Goal: Information Seeking & Learning: Learn about a topic

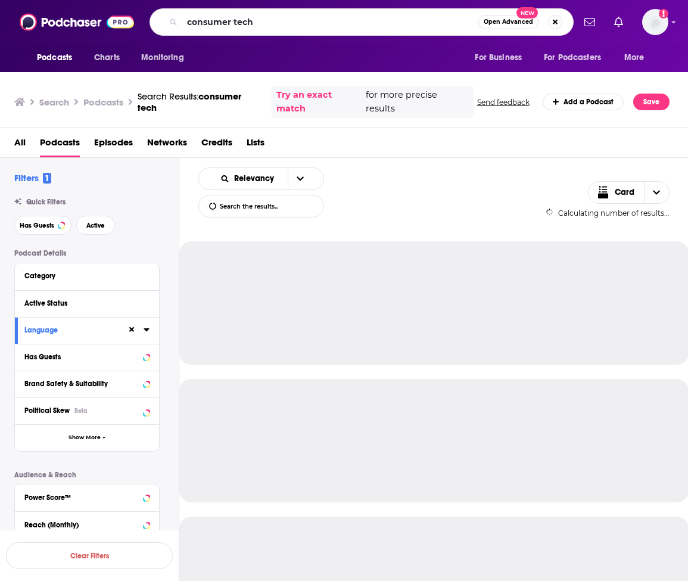
click at [263, 20] on input "consumer tech" at bounding box center [330, 22] width 296 height 19
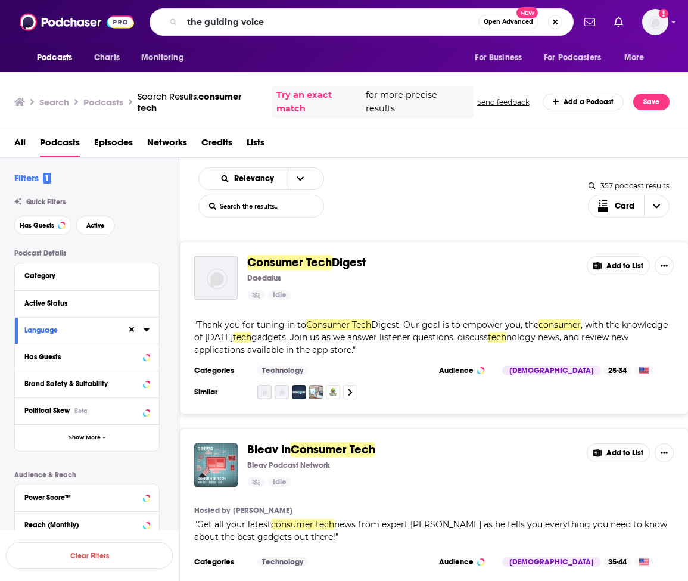
type input "the guiding voice"
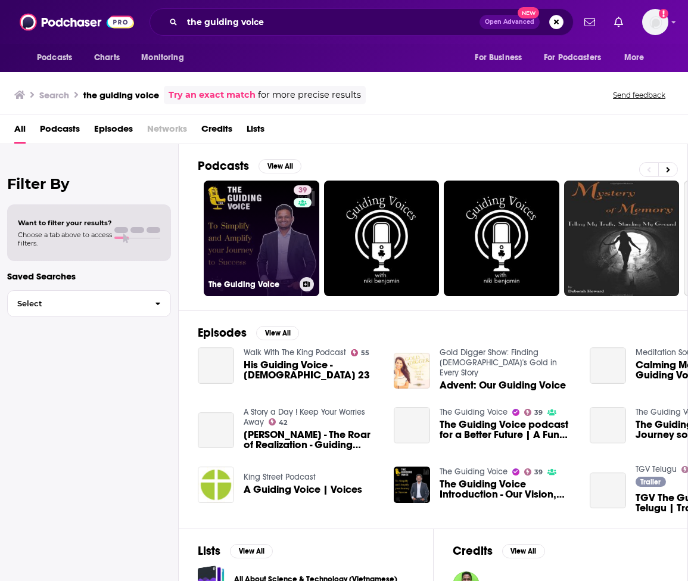
click at [283, 254] on link "39 The Guiding Voice" at bounding box center [262, 238] width 116 height 116
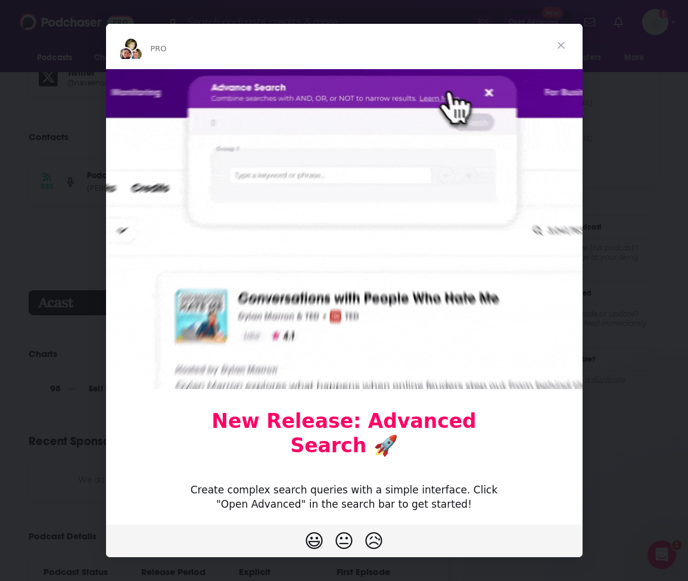
click at [562, 48] on span "Close" at bounding box center [561, 45] width 43 height 43
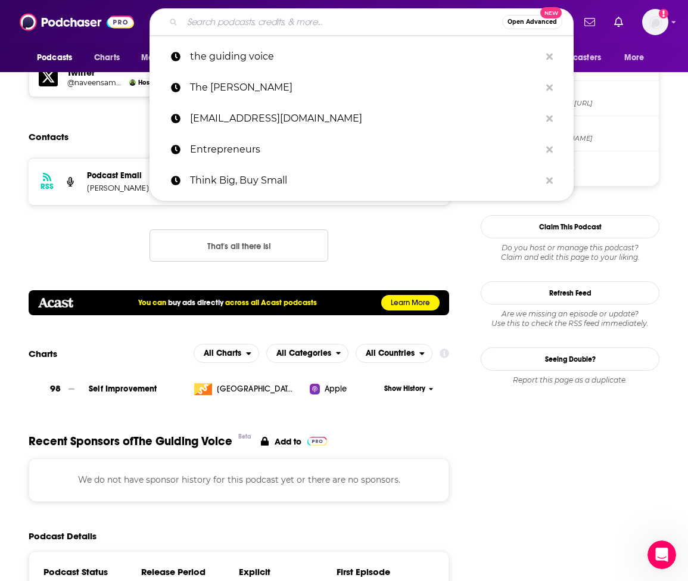
click at [253, 20] on input "Search podcasts, credits, & more..." at bounding box center [342, 22] width 320 height 19
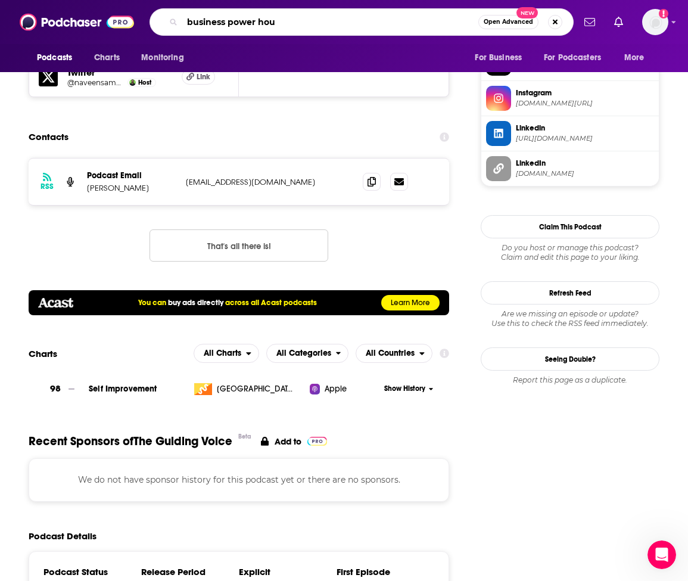
type input "business power hour"
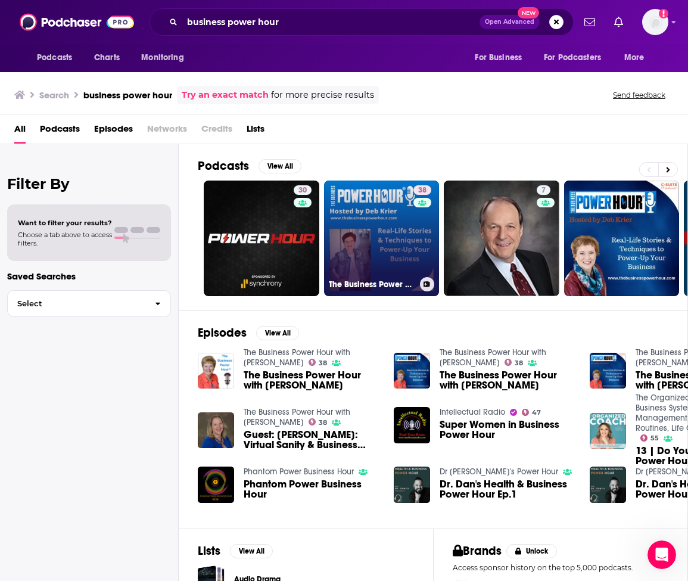
click at [373, 246] on link "38 The Business Power Hour with Deb Krier" at bounding box center [382, 238] width 116 height 116
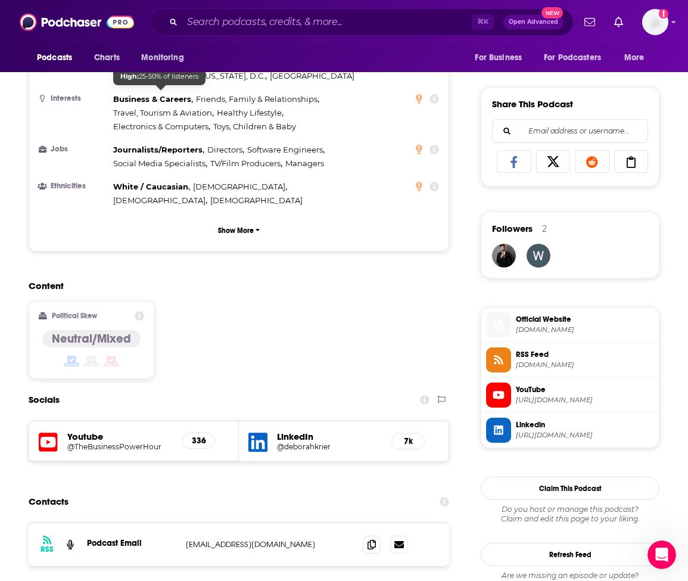
scroll to position [713, 0]
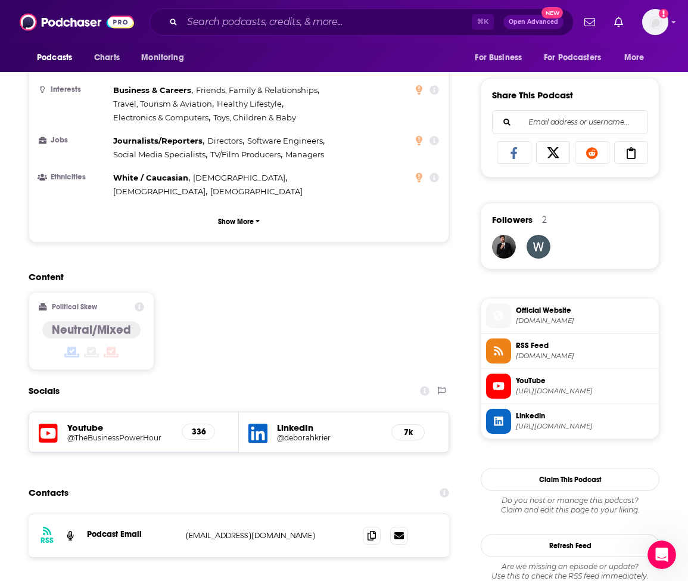
click at [537, 395] on span "https://www.youtube.com/@TheBusinessPowerHour" at bounding box center [585, 391] width 138 height 9
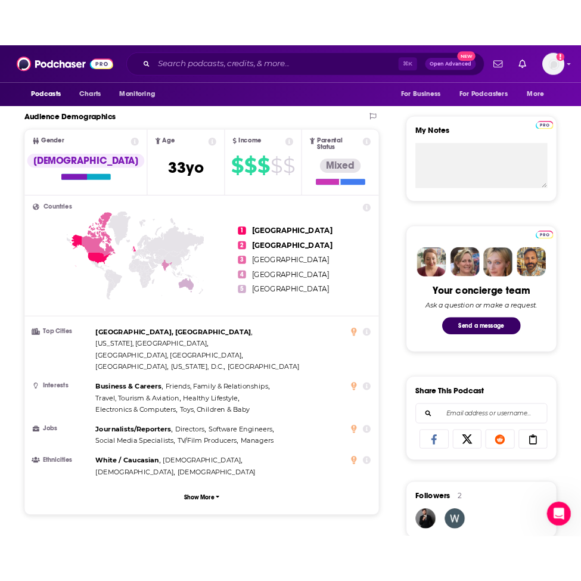
scroll to position [0, 0]
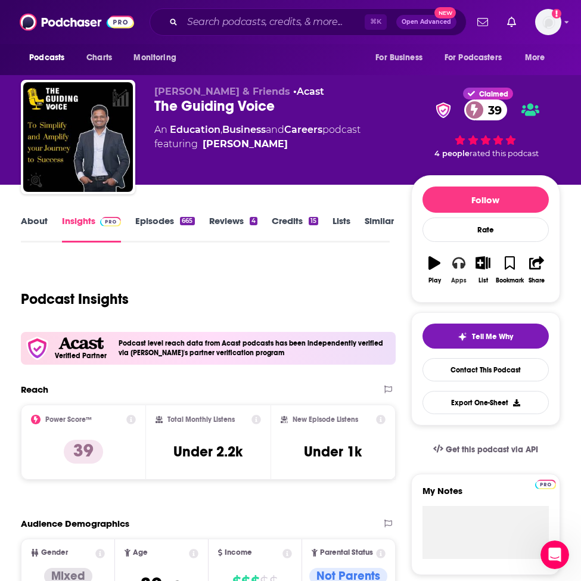
click at [456, 270] on button "Apps" at bounding box center [459, 269] width 24 height 43
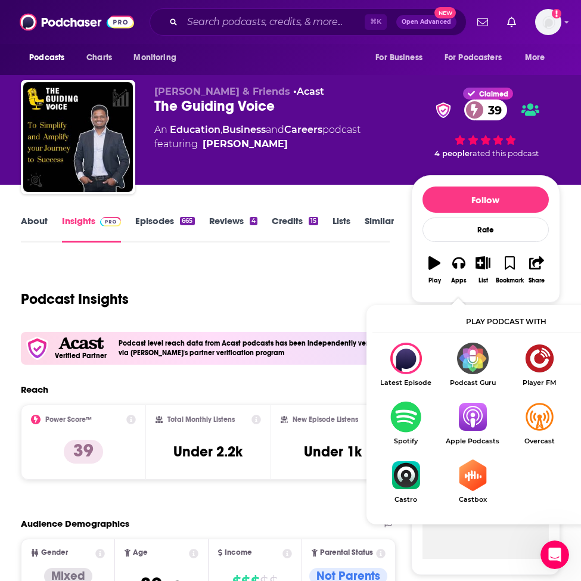
click at [472, 432] on link "Apple Podcasts" at bounding box center [472, 423] width 67 height 44
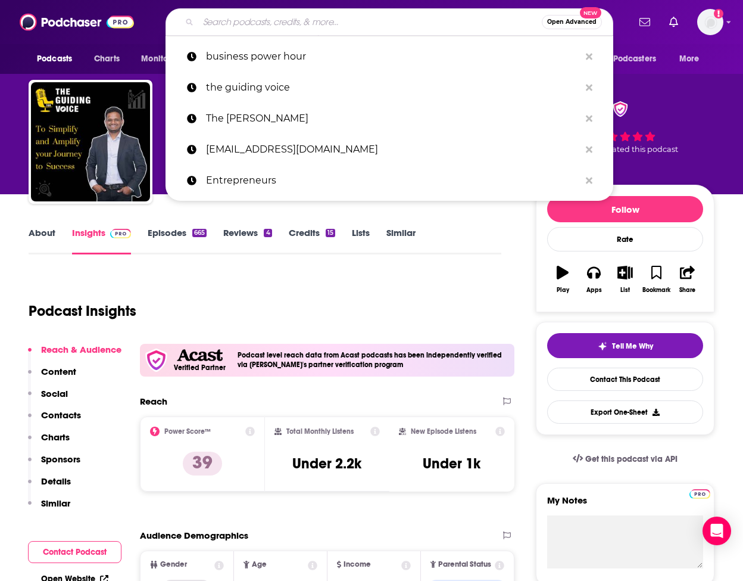
click at [261, 21] on input "Search podcasts, credits, & more..." at bounding box center [370, 22] width 344 height 19
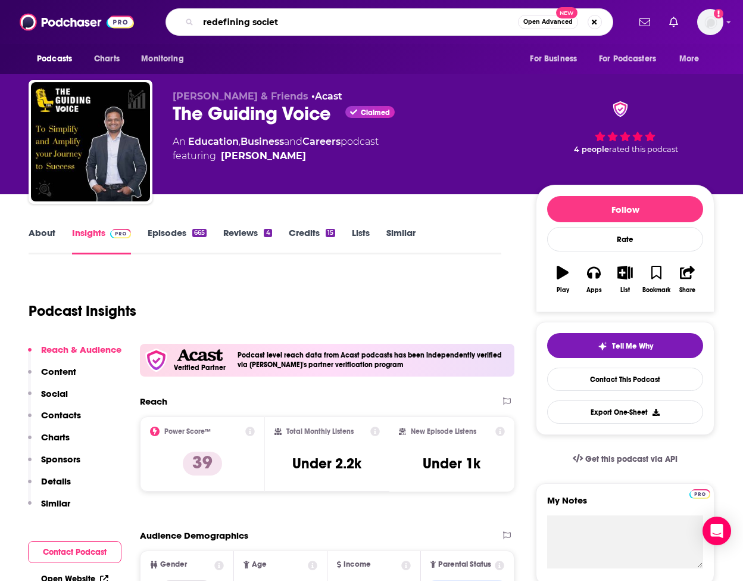
type input "redefining society"
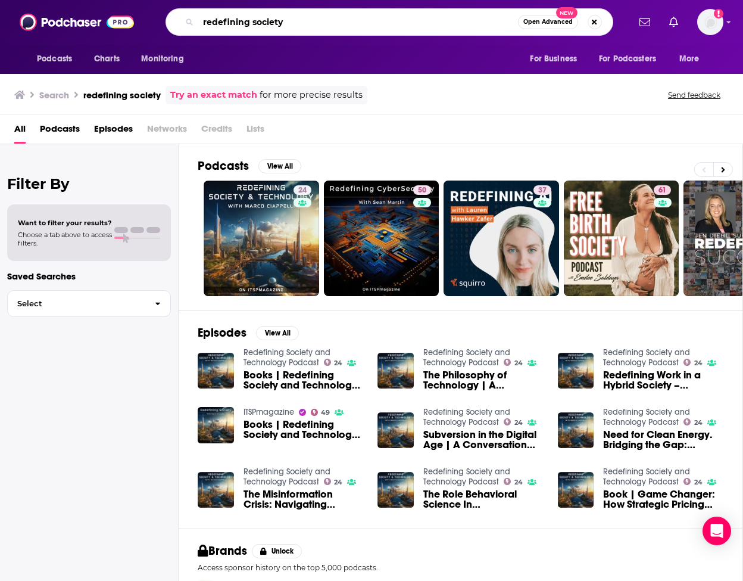
click at [306, 20] on input "redefining society" at bounding box center [358, 22] width 320 height 19
type input "cyber work"
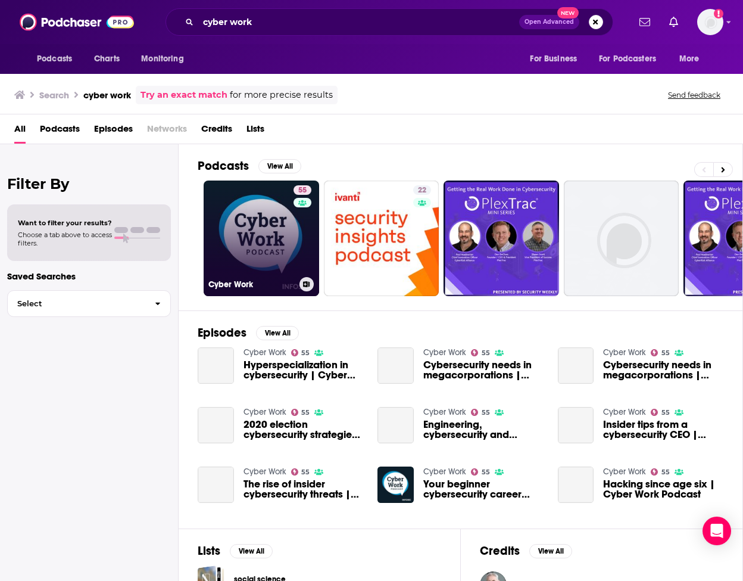
click at [284, 223] on link "55 Cyber Work" at bounding box center [262, 238] width 116 height 116
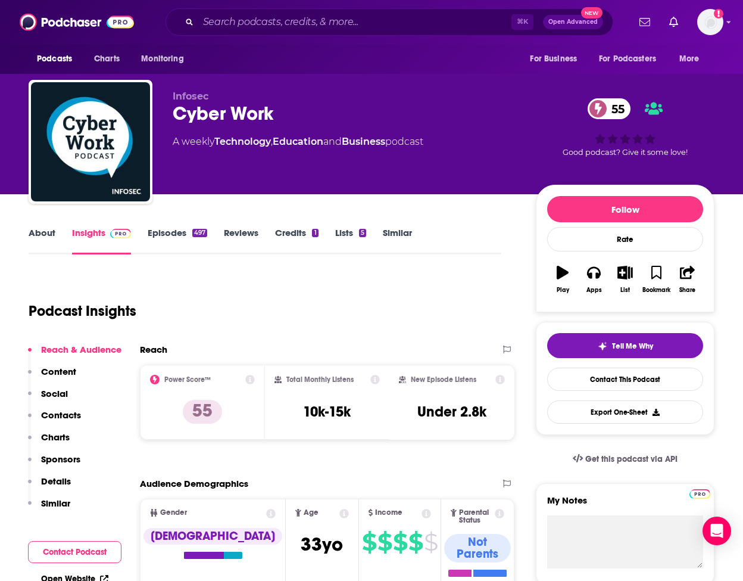
scroll to position [37, 0]
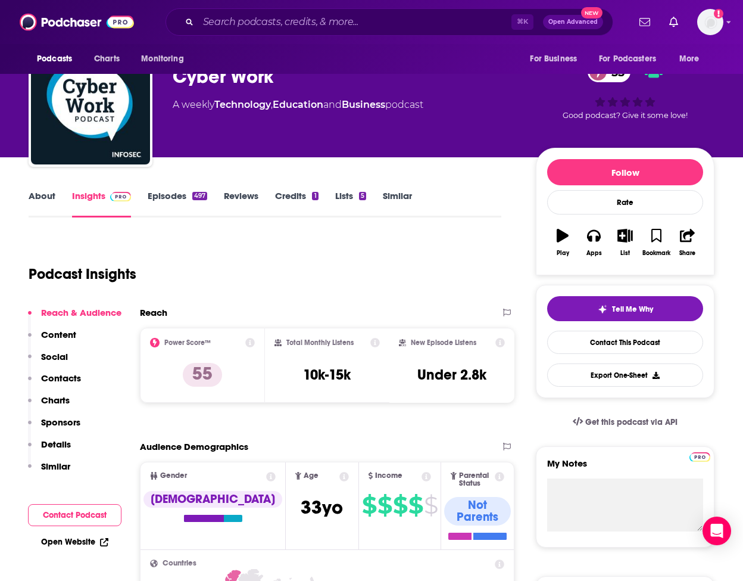
click at [40, 195] on link "About" at bounding box center [42, 203] width 27 height 27
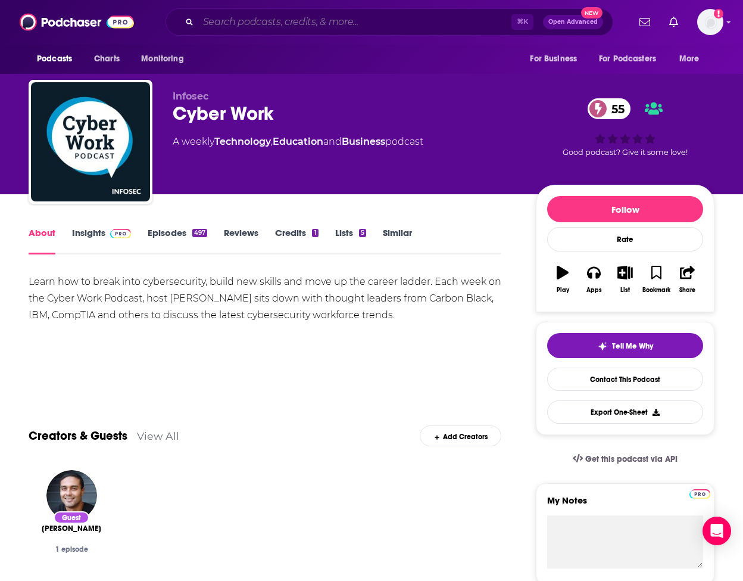
click at [295, 20] on input "Search podcasts, credits, & more..." at bounding box center [354, 22] width 313 height 19
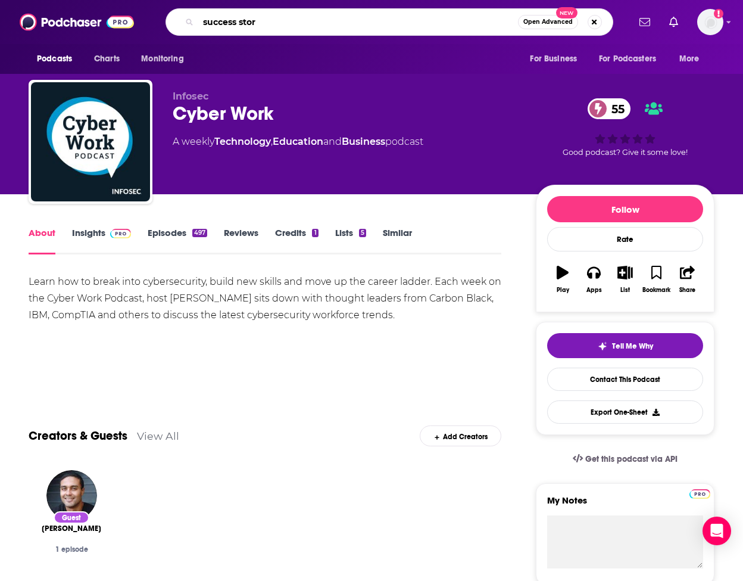
type input "success story"
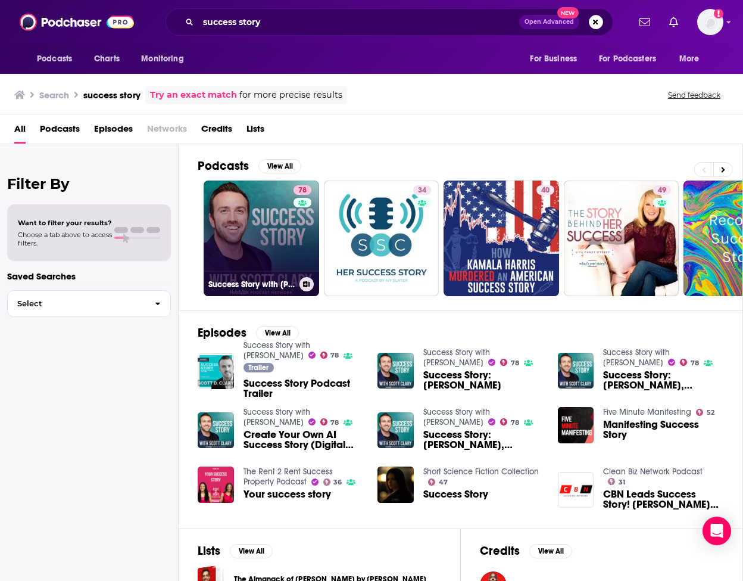
click at [286, 255] on link "78 Success Story with Scott D. Clary" at bounding box center [262, 238] width 116 height 116
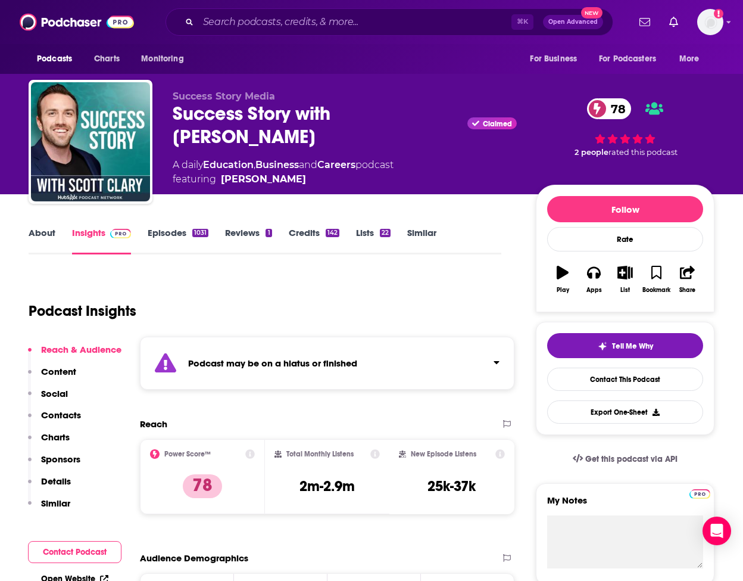
click at [171, 237] on link "Episodes 1031" at bounding box center [178, 240] width 61 height 27
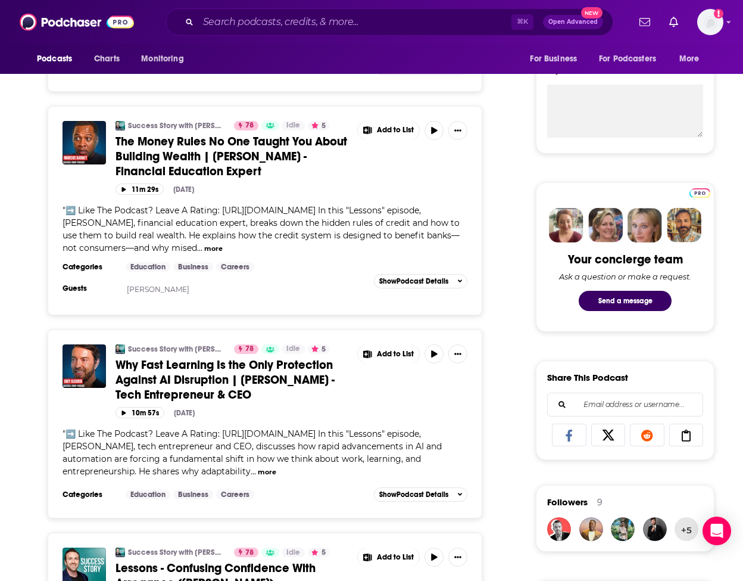
scroll to position [442, 0]
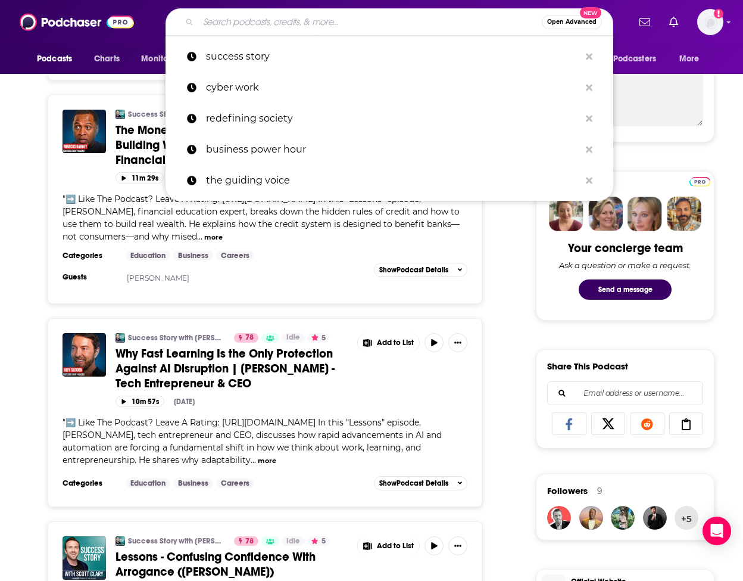
click at [316, 18] on input "Search podcasts, credits, & more..." at bounding box center [370, 22] width 344 height 19
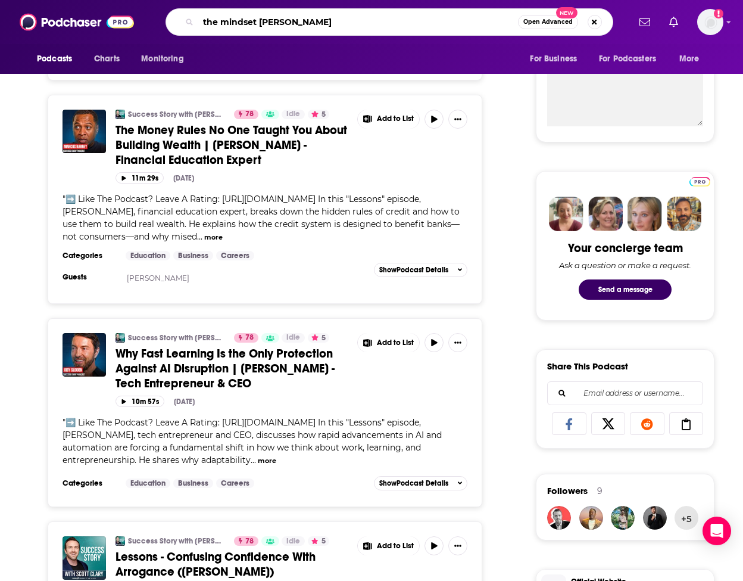
type input "the mindset mentor"
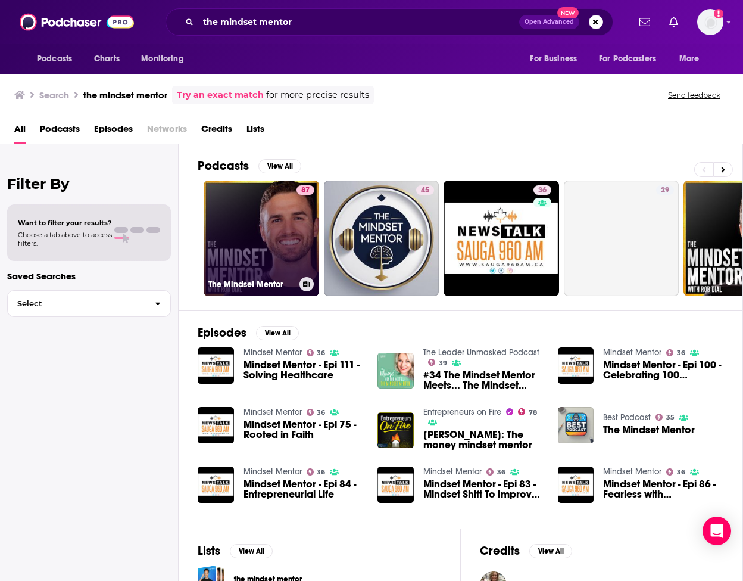
click at [299, 247] on div "87" at bounding box center [306, 231] width 18 height 92
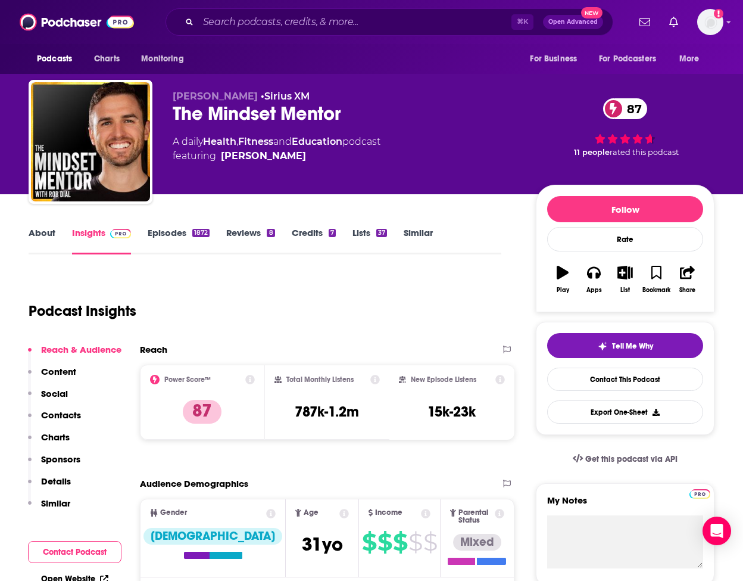
click at [40, 236] on link "About" at bounding box center [42, 240] width 27 height 27
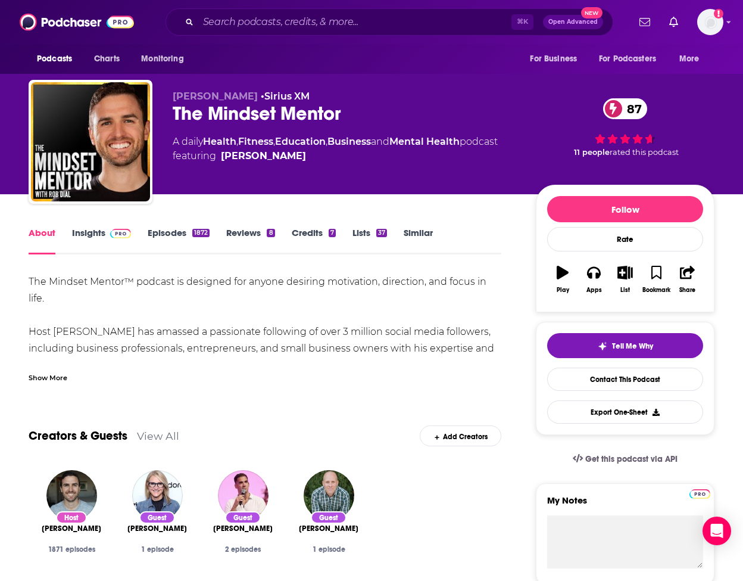
click at [171, 237] on link "Episodes 1872" at bounding box center [179, 240] width 62 height 27
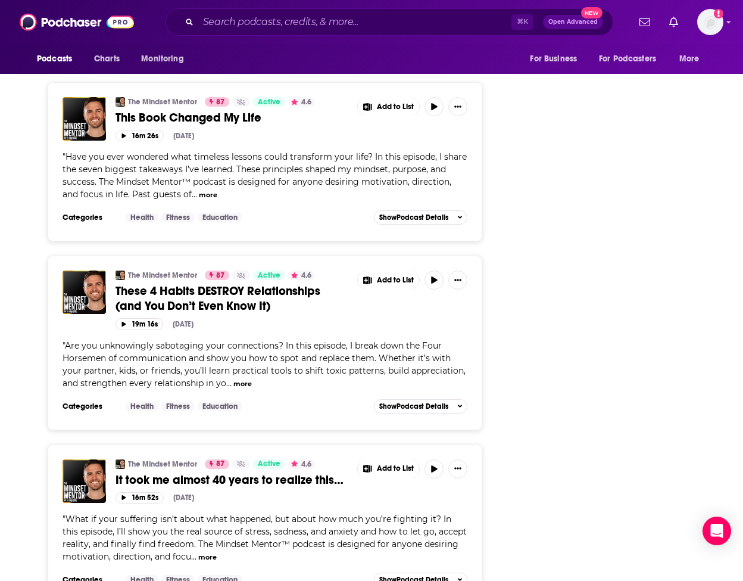
scroll to position [1721, 0]
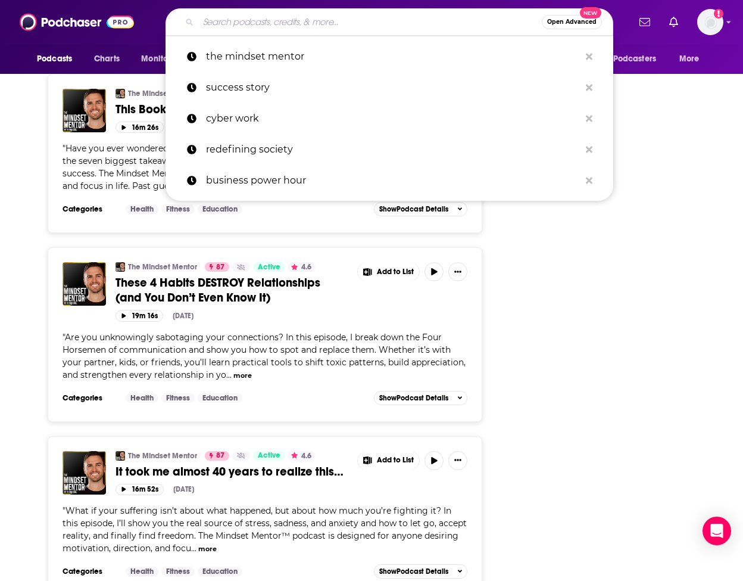
click at [269, 20] on input "Search podcasts, credits, & more..." at bounding box center [370, 22] width 344 height 19
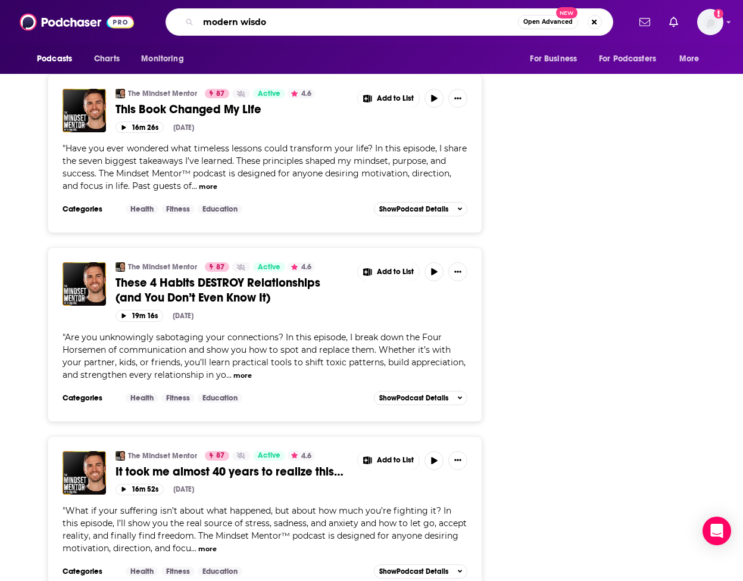
type input "modern wisdom"
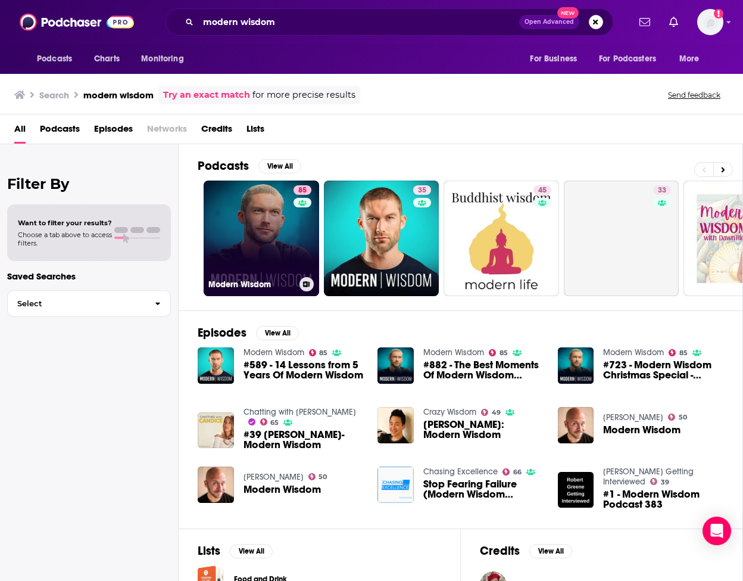
click at [279, 248] on link "85 Modern Wisdom" at bounding box center [262, 238] width 116 height 116
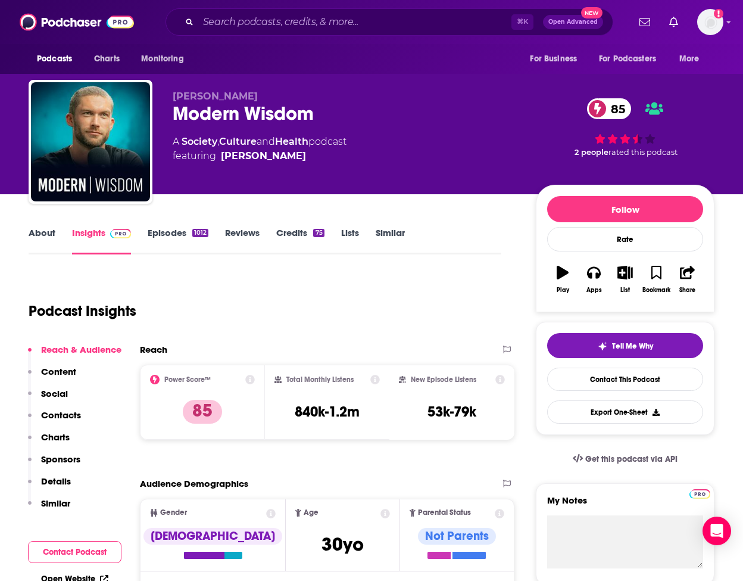
click at [38, 229] on link "About" at bounding box center [42, 240] width 27 height 27
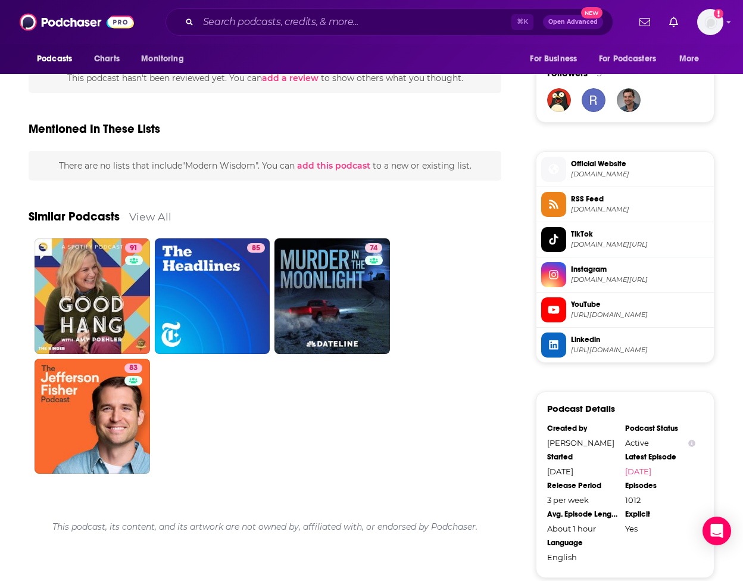
scroll to position [861, 0]
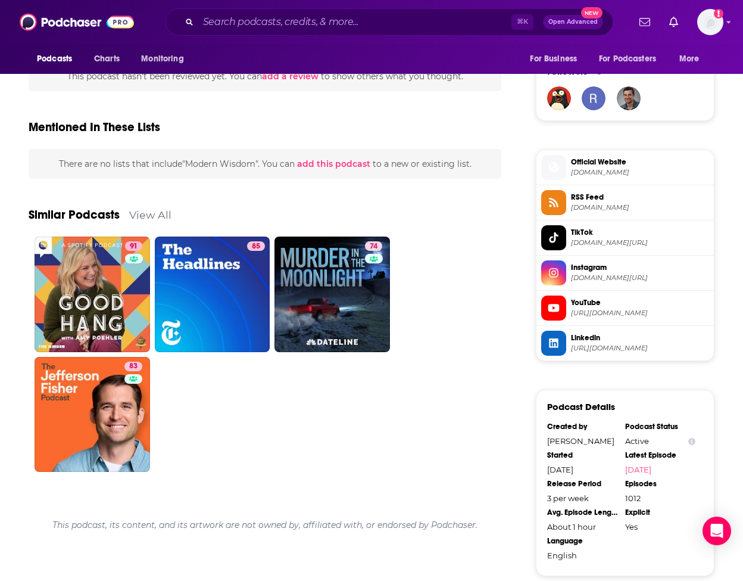
click at [161, 208] on link "View All" at bounding box center [150, 214] width 42 height 13
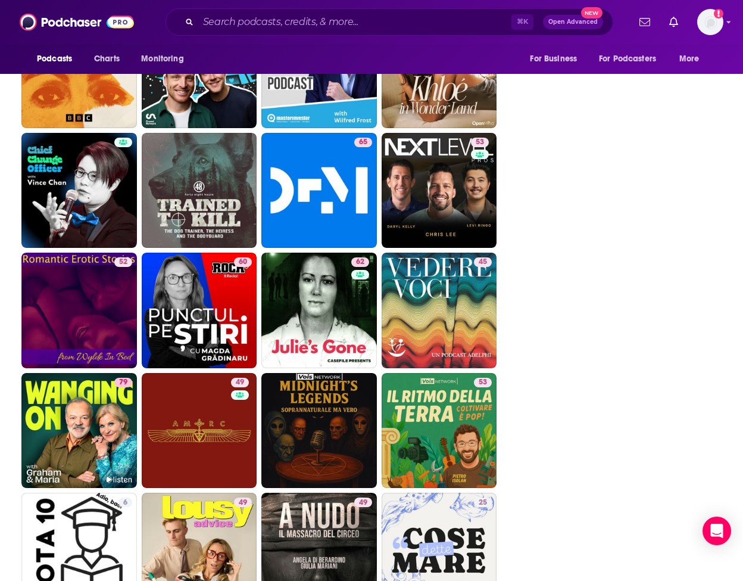
scroll to position [2239, 0]
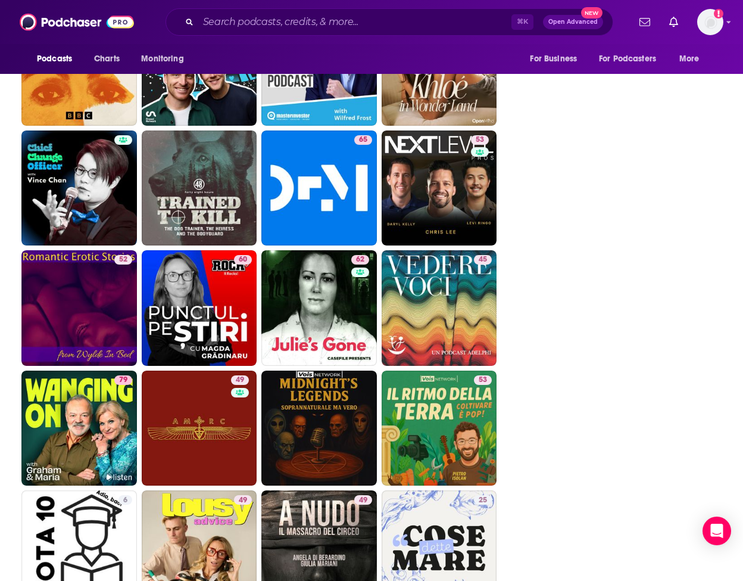
drag, startPoint x: 202, startPoint y: 255, endPoint x: 653, endPoint y: 1, distance: 517.6
click at [245, 27] on input "Search podcasts, credits, & more..." at bounding box center [354, 22] width 313 height 19
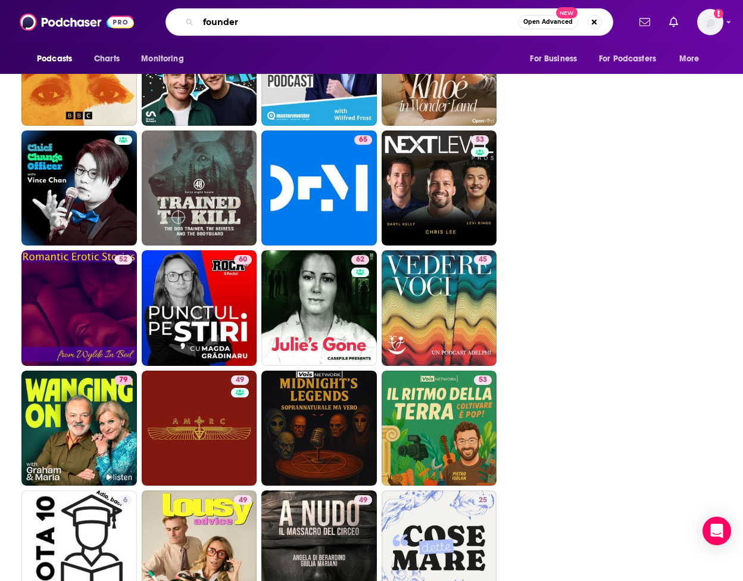
type input "founders"
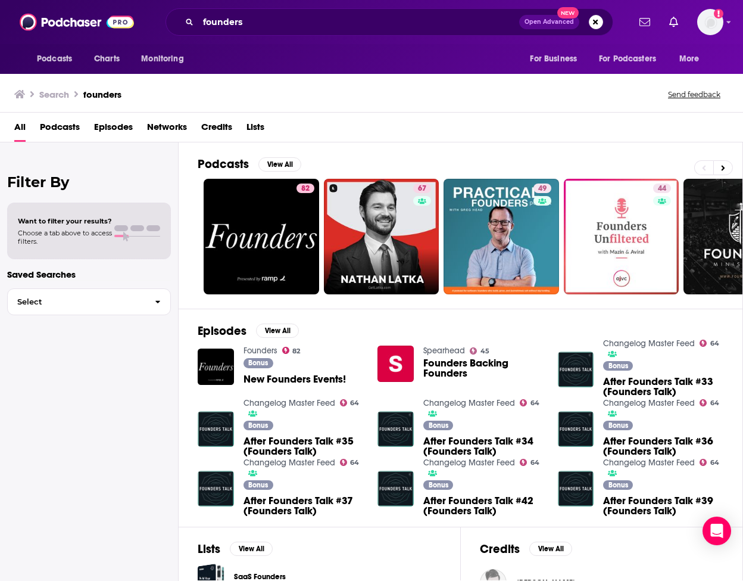
drag, startPoint x: 264, startPoint y: 242, endPoint x: 692, endPoint y: 1, distance: 491.2
click at [0, 0] on div "Podcasts Charts Monitoring founders Open Advanced New For Business For Podcaste…" at bounding box center [371, 290] width 743 height 581
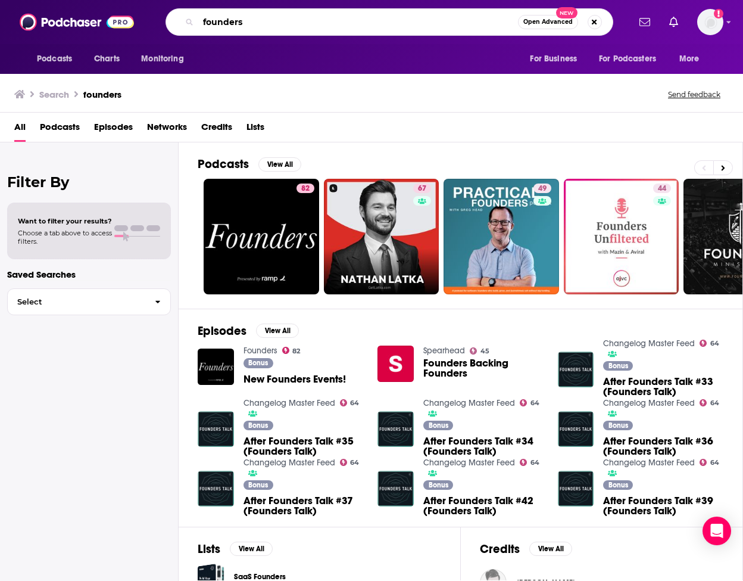
click at [323, 27] on input "founders" at bounding box center [358, 22] width 320 height 19
type input "business school"
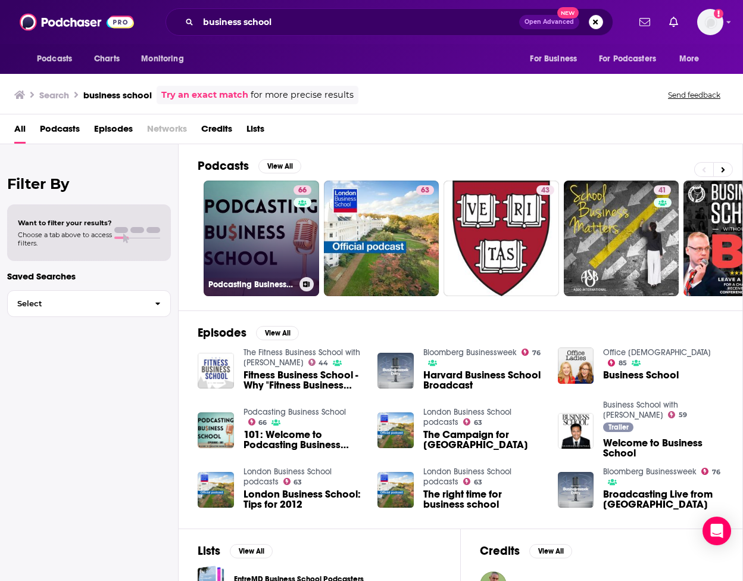
click at [260, 253] on link "66 Podcasting Business School" at bounding box center [262, 238] width 116 height 116
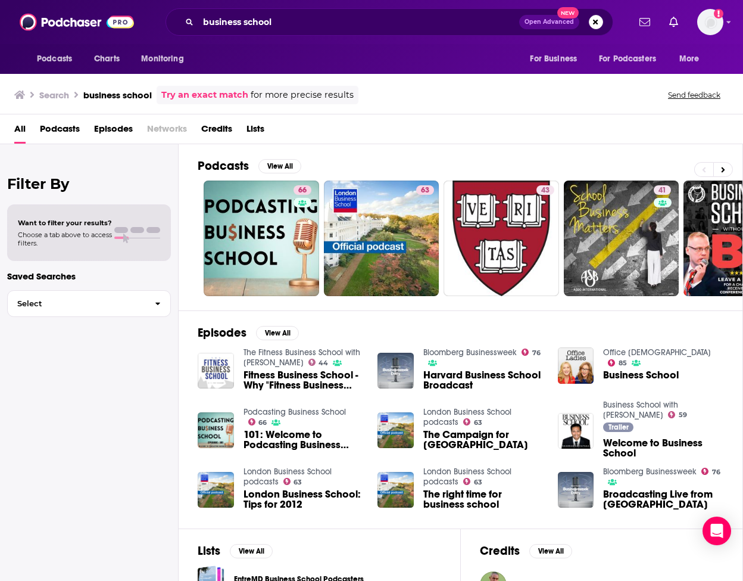
drag, startPoint x: 253, startPoint y: 254, endPoint x: 625, endPoint y: 4, distance: 448.1
click at [0, 0] on div "Podcasts Charts Monitoring business school Open Advanced New For Business For P…" at bounding box center [371, 290] width 743 height 581
click at [296, 21] on input "business school" at bounding box center [358, 22] width 321 height 19
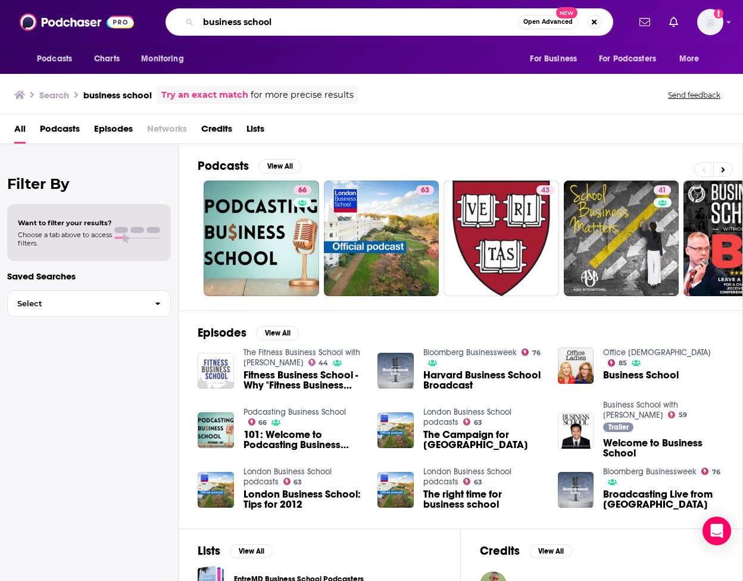
click at [296, 21] on input "business school" at bounding box center [358, 22] width 320 height 19
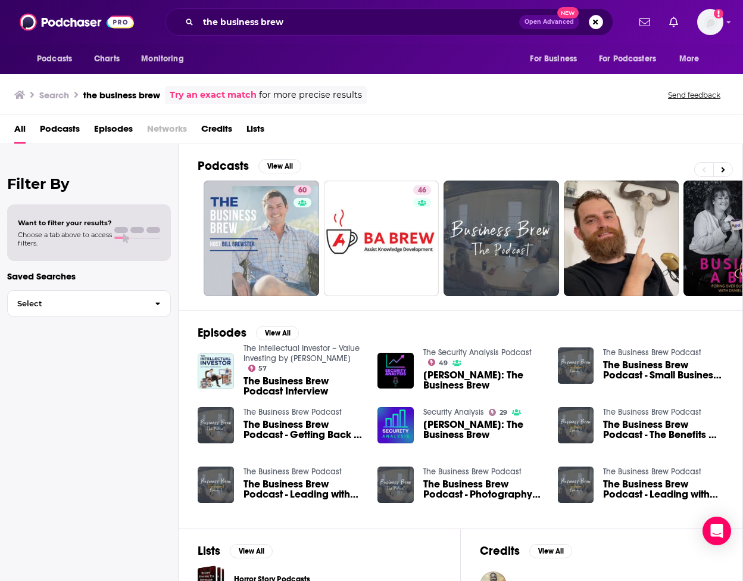
drag, startPoint x: 250, startPoint y: 265, endPoint x: 606, endPoint y: 7, distance: 440.1
click at [0, 0] on div "Podcasts Charts Monitoring the business brew Open Advanced New For Business For…" at bounding box center [371, 290] width 743 height 581
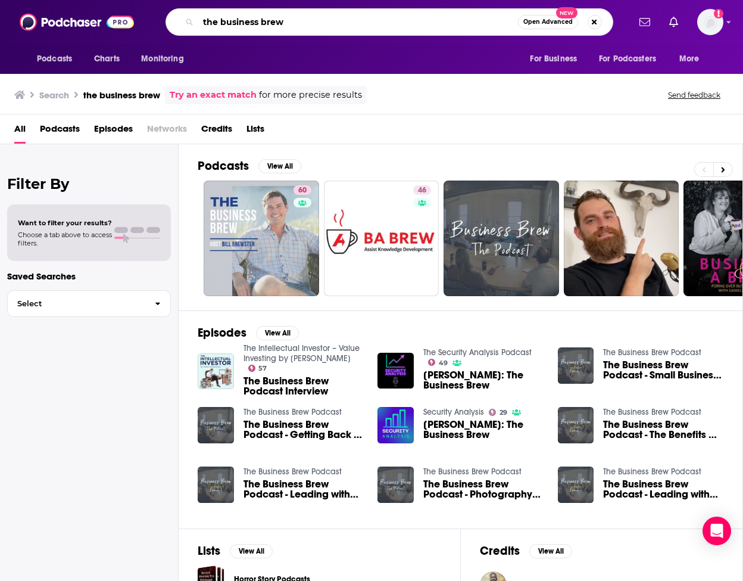
click at [258, 29] on input "the business brew" at bounding box center [358, 22] width 320 height 19
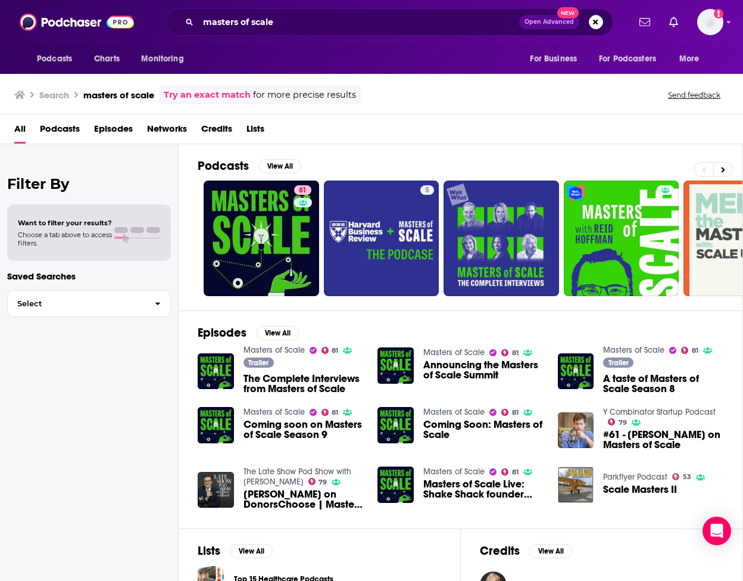
drag, startPoint x: 253, startPoint y: 239, endPoint x: 647, endPoint y: 1, distance: 459.8
click at [0, 0] on div "Podcasts Charts Monitoring masters of scale Open Advanced New For Business For …" at bounding box center [371, 290] width 743 height 581
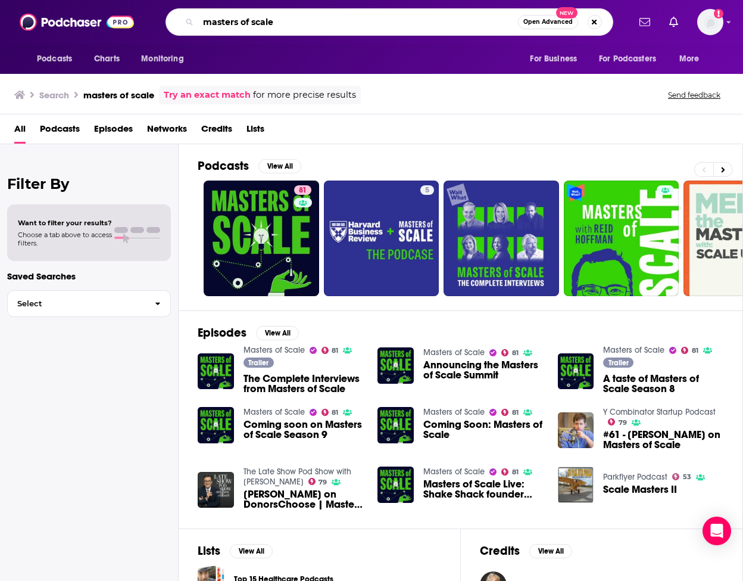
click at [291, 29] on input "masters of scale" at bounding box center [358, 22] width 320 height 19
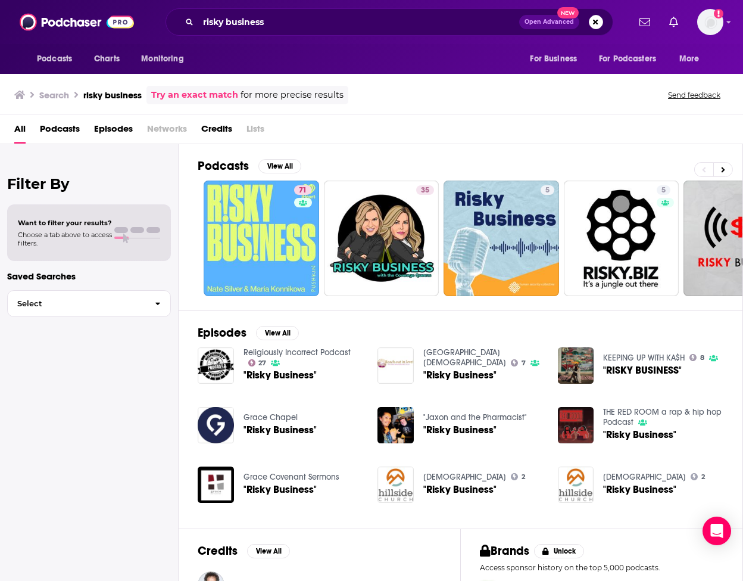
drag, startPoint x: 238, startPoint y: 242, endPoint x: 654, endPoint y: 2, distance: 480.8
click at [0, 0] on div "Podcasts Charts Monitoring risky business Open Advanced New For Business For Po…" at bounding box center [371, 290] width 743 height 581
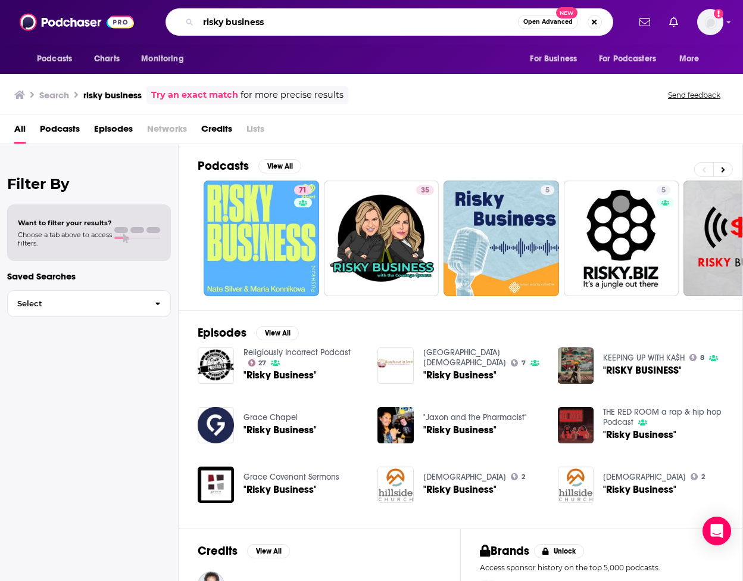
click at [226, 24] on input "risky business" at bounding box center [358, 22] width 320 height 19
type input "the art of entrepreneurship"
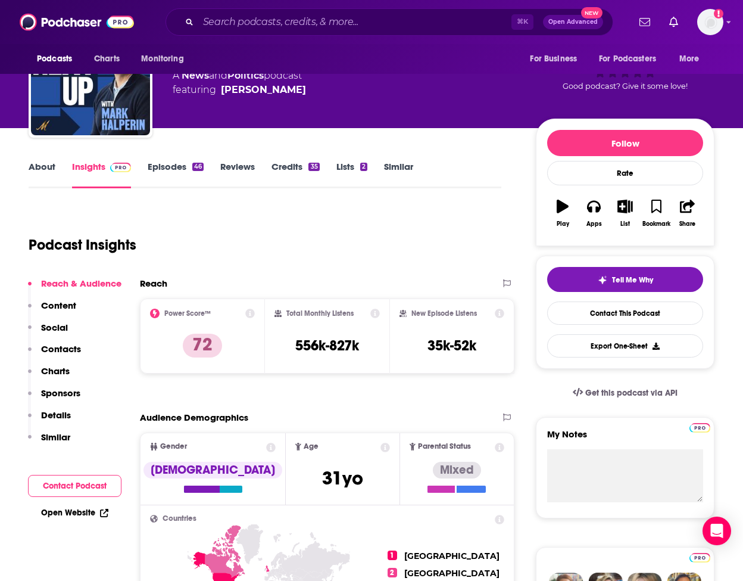
scroll to position [117, 0]
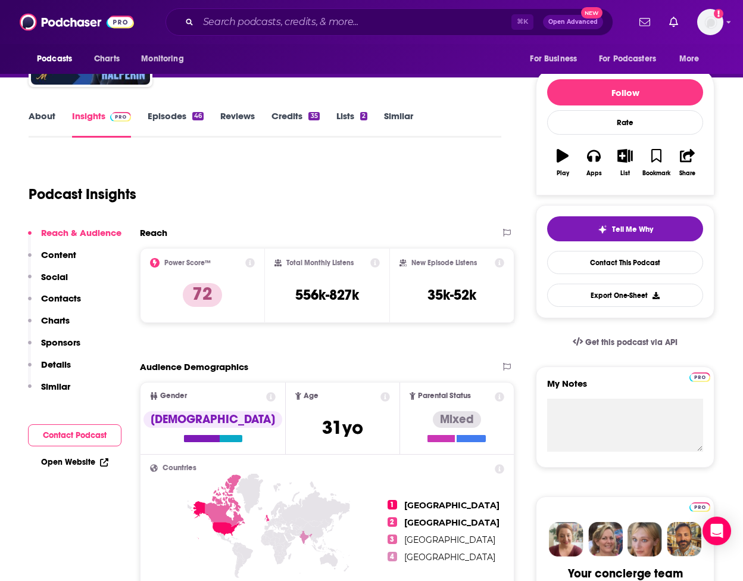
click at [400, 118] on link "Similar" at bounding box center [398, 123] width 29 height 27
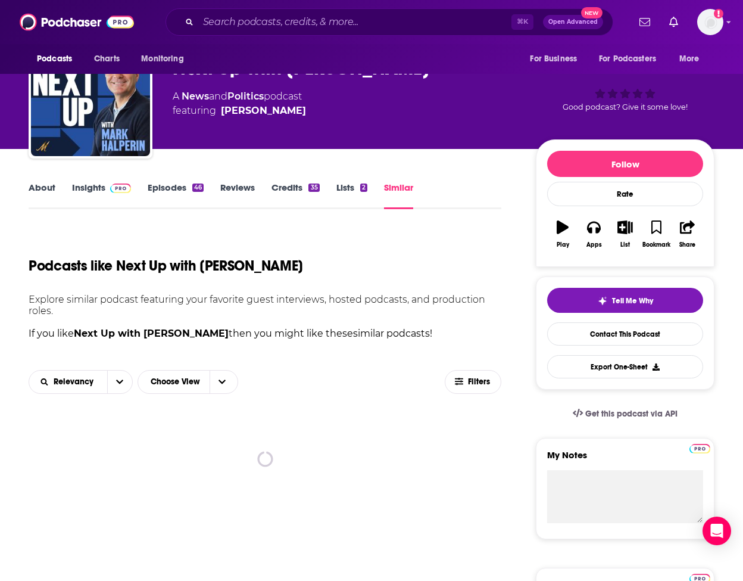
scroll to position [208, 0]
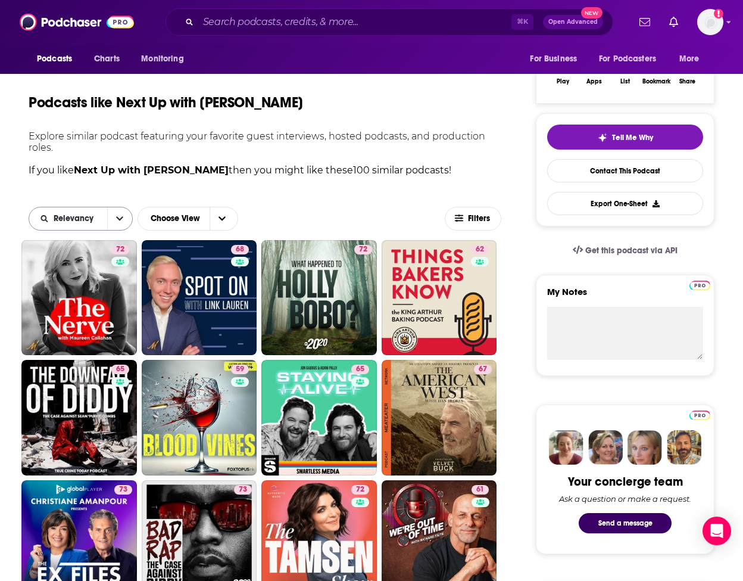
click at [126, 216] on button "open menu" at bounding box center [119, 218] width 25 height 23
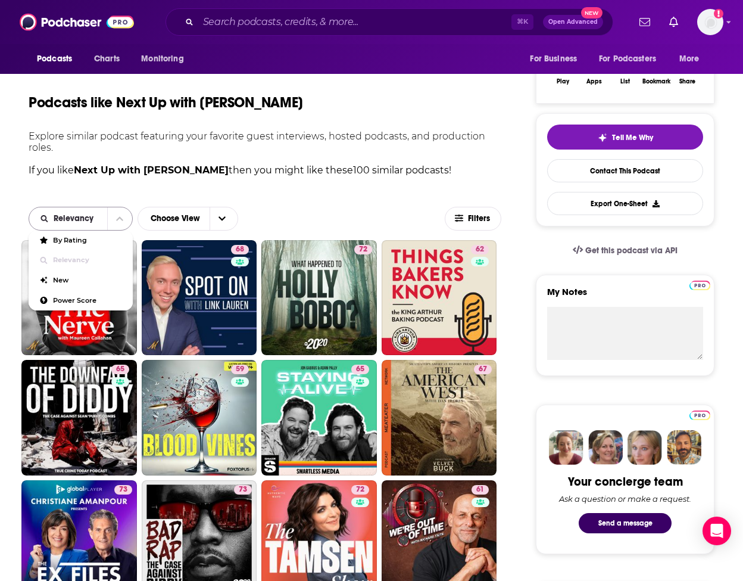
click at [126, 216] on button "close menu" at bounding box center [119, 218] width 25 height 23
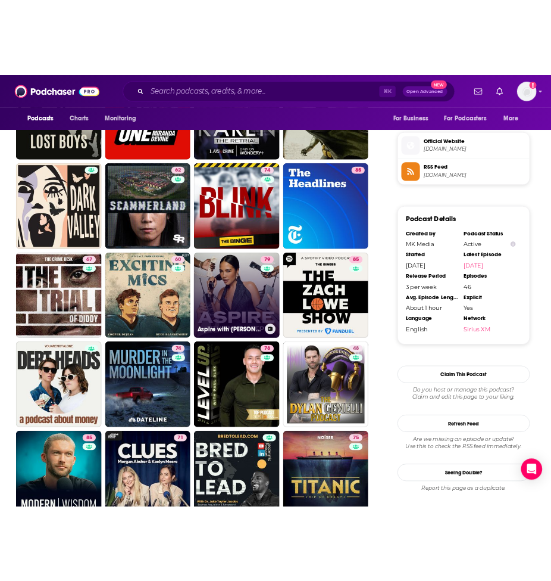
scroll to position [1031, 0]
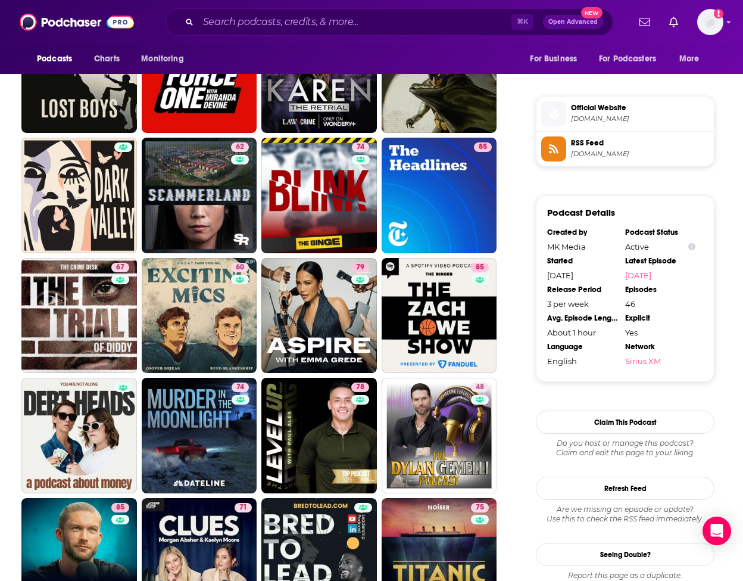
drag, startPoint x: 325, startPoint y: 254, endPoint x: 495, endPoint y: 4, distance: 302.3
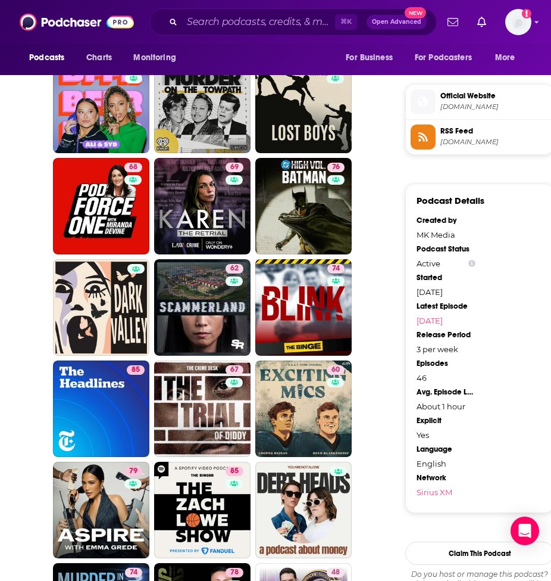
scroll to position [0, 0]
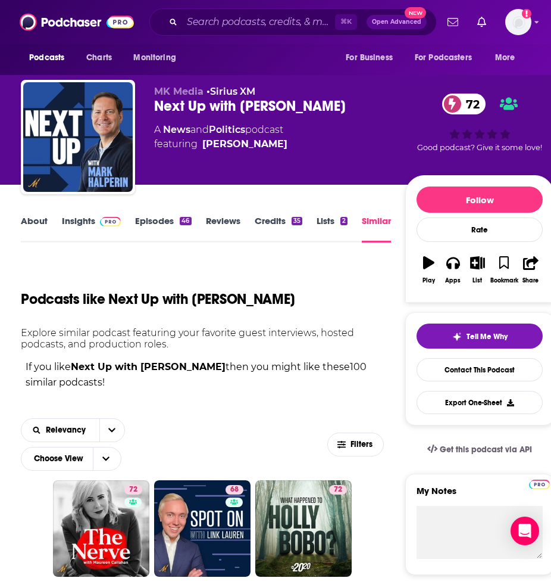
click at [73, 224] on link "Insights" at bounding box center [91, 228] width 59 height 27
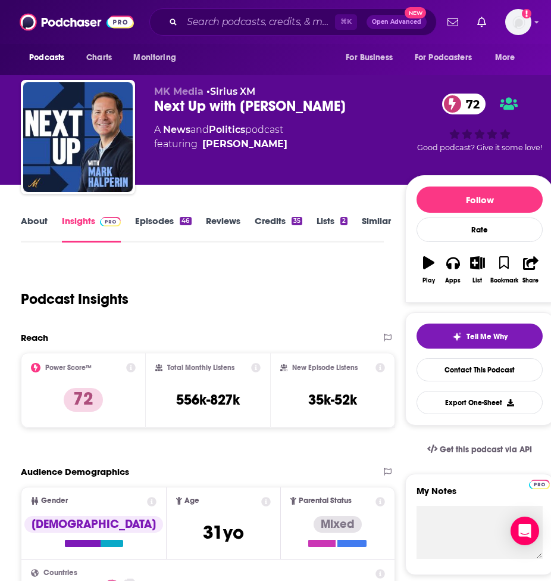
click at [151, 225] on link "Episodes 46" at bounding box center [163, 228] width 56 height 27
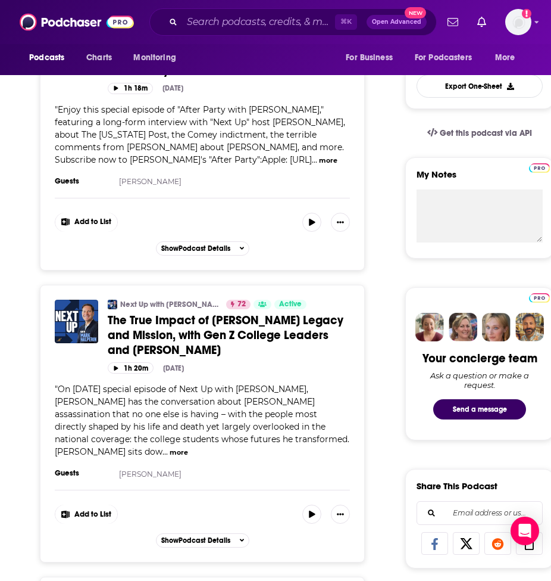
scroll to position [321, 0]
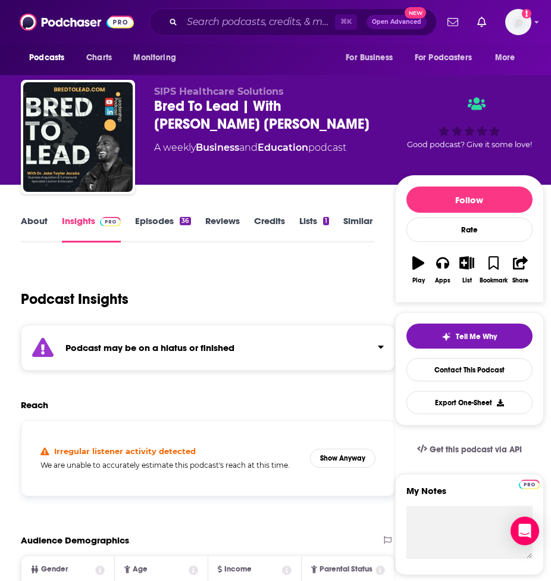
click at [151, 220] on link "Episodes 36" at bounding box center [162, 228] width 55 height 27
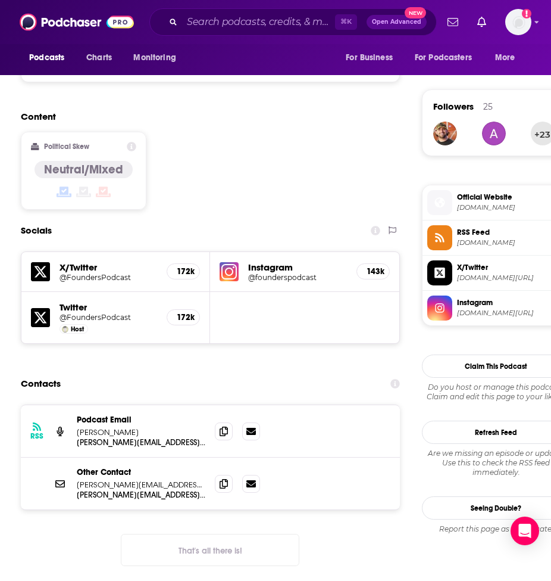
scroll to position [826, 0]
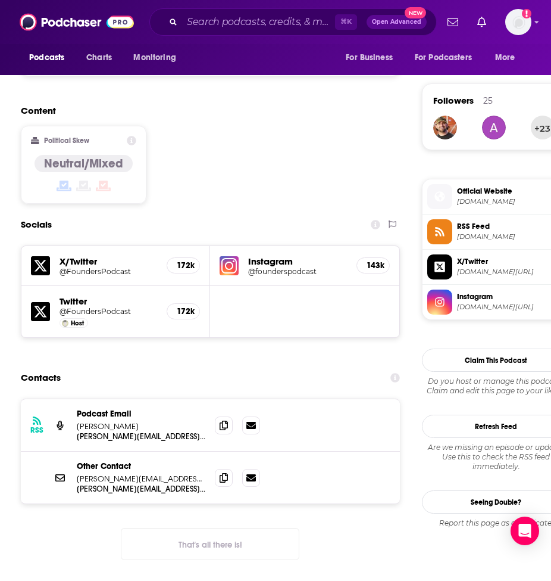
click at [233, 416] on div at bounding box center [237, 425] width 45 height 18
click at [230, 416] on span at bounding box center [224, 425] width 18 height 18
drag, startPoint x: 220, startPoint y: 443, endPoint x: 500, endPoint y: 378, distance: 287.5
click at [220, 473] on icon at bounding box center [224, 478] width 8 height 10
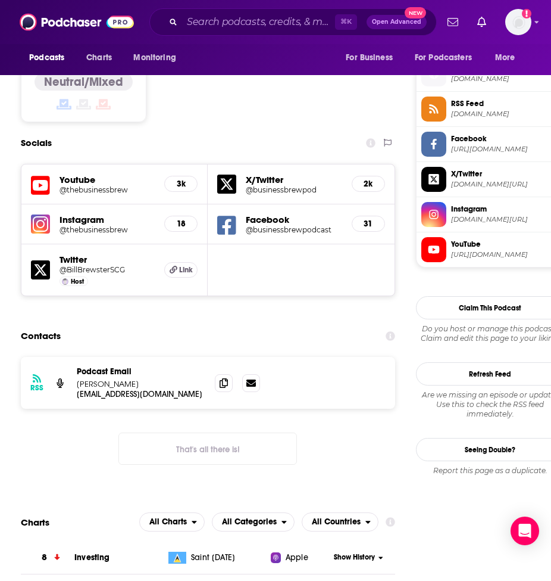
scroll to position [993, 0]
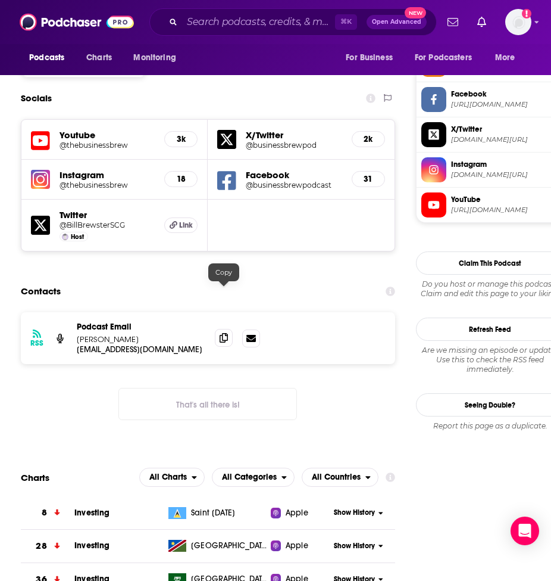
click at [225, 333] on icon at bounding box center [224, 338] width 8 height 10
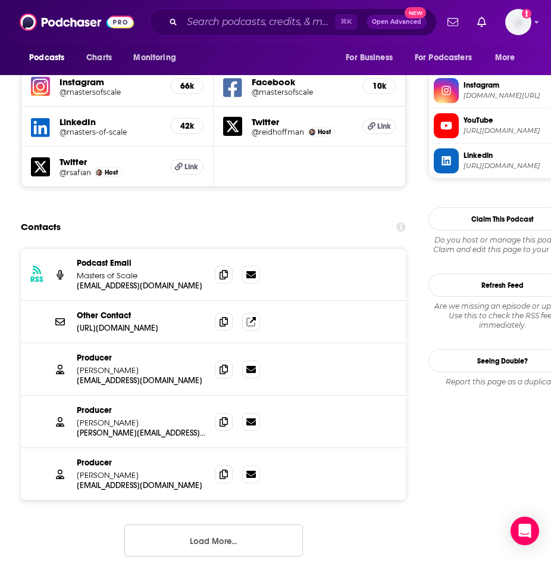
scroll to position [1073, 0]
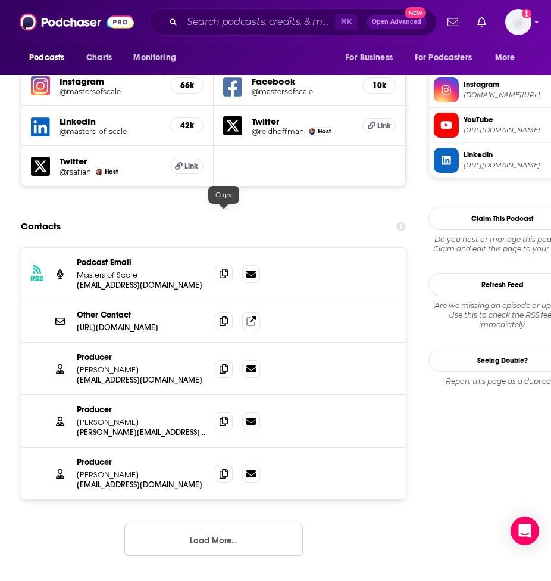
click at [223, 269] on icon at bounding box center [224, 274] width 8 height 10
click at [225, 363] on icon at bounding box center [224, 368] width 8 height 10
click at [221, 416] on icon at bounding box center [224, 421] width 8 height 10
click at [222, 468] on icon at bounding box center [224, 473] width 8 height 10
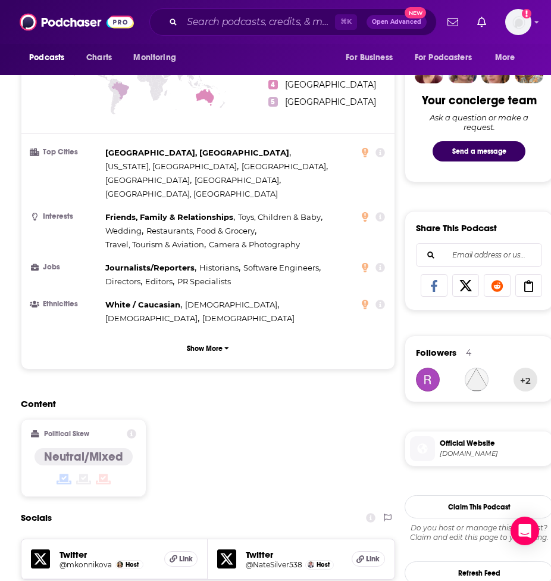
scroll to position [879, 0]
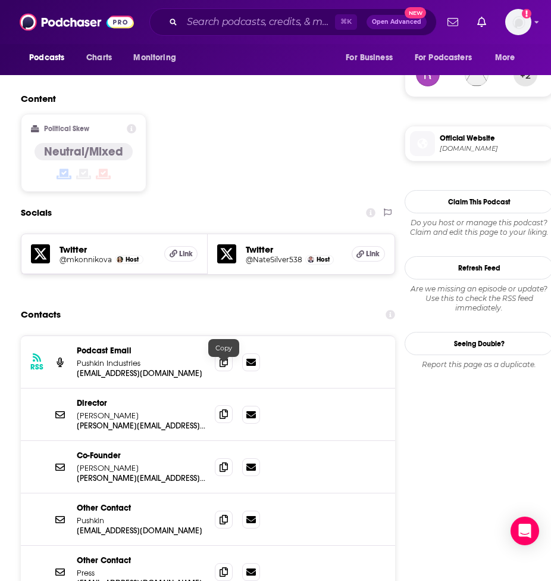
click at [225, 405] on span at bounding box center [224, 414] width 18 height 18
click at [223, 462] on icon at bounding box center [224, 467] width 8 height 10
click at [232, 457] on span at bounding box center [224, 466] width 18 height 18
click at [226, 514] on icon at bounding box center [224, 519] width 8 height 10
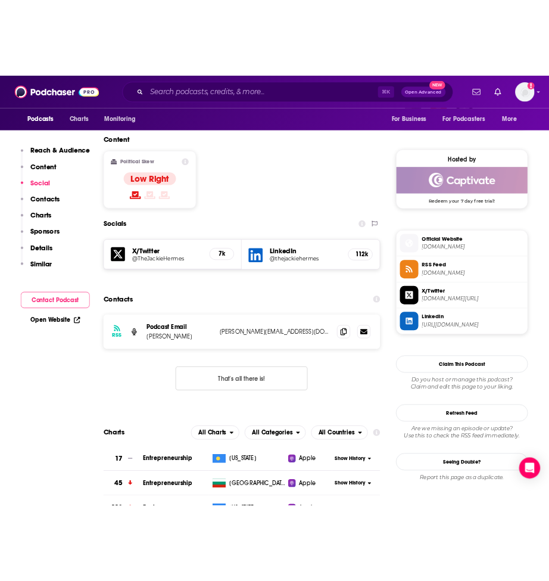
scroll to position [914, 0]
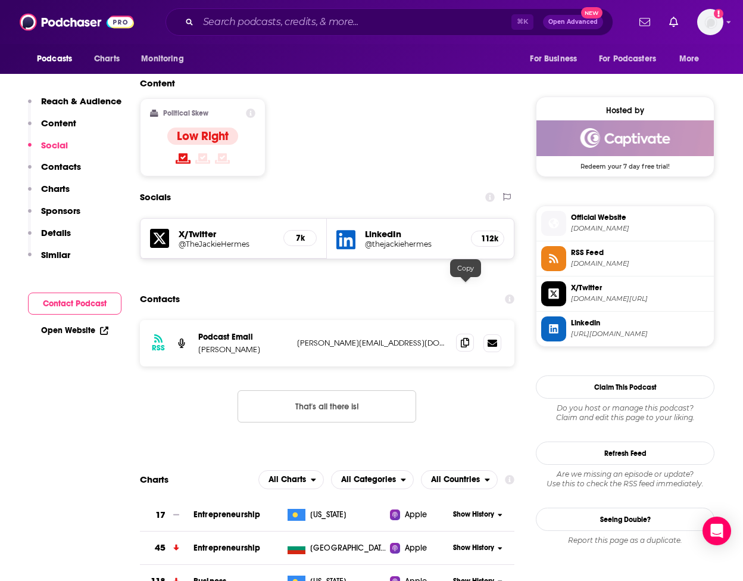
click at [470, 334] on span at bounding box center [465, 343] width 18 height 18
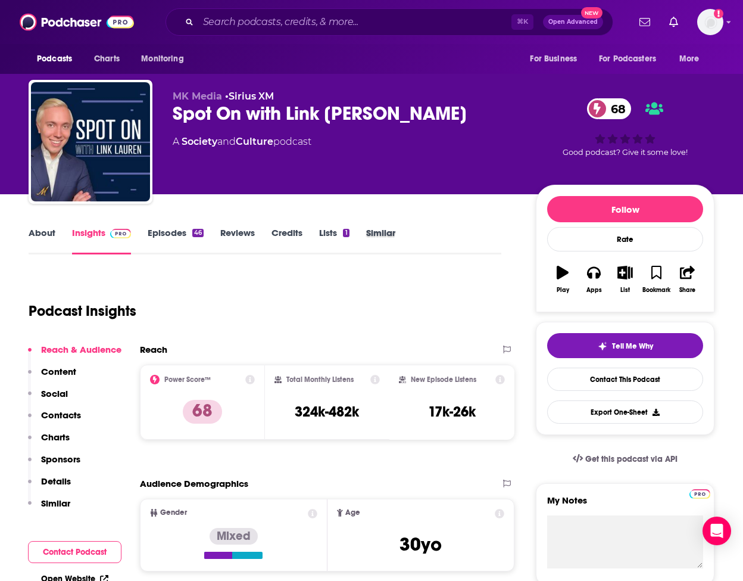
click at [409, 230] on div "Similar" at bounding box center [389, 240] width 46 height 27
click at [386, 238] on link "Similar" at bounding box center [380, 240] width 29 height 27
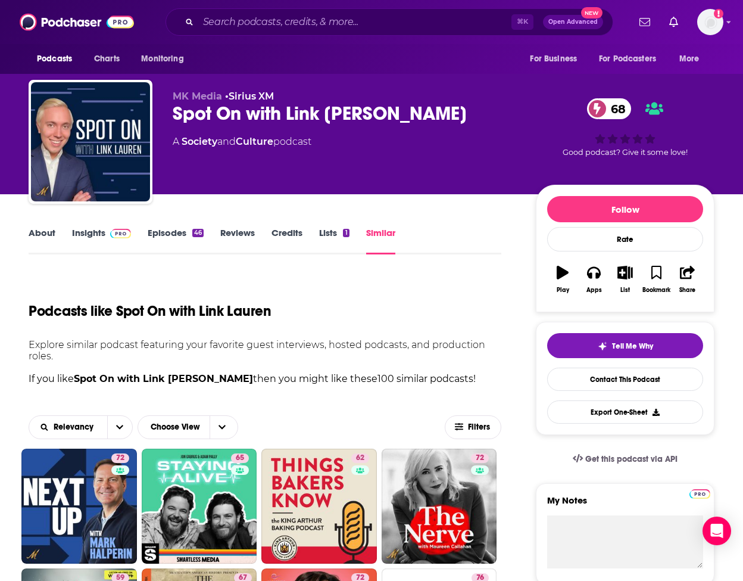
click at [43, 231] on link "About" at bounding box center [42, 240] width 27 height 27
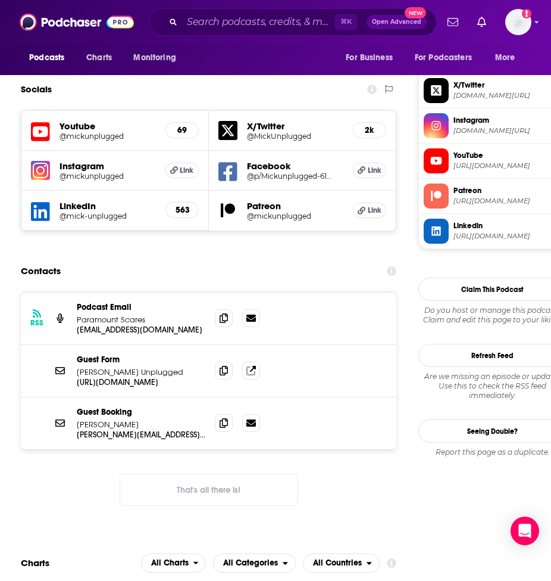
scroll to position [1007, 0]
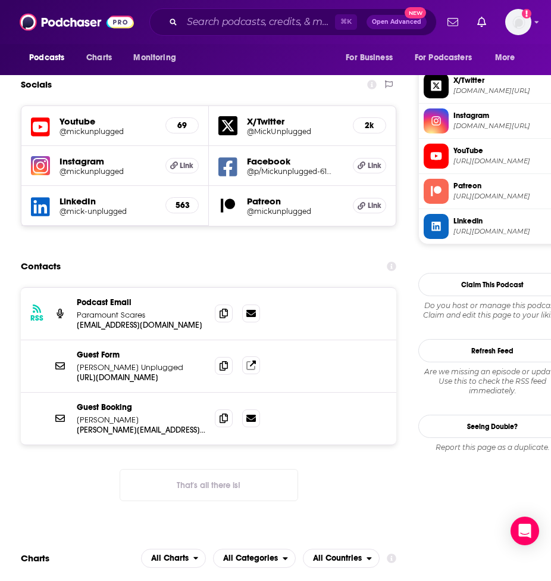
click at [253, 360] on icon at bounding box center [252, 365] width 10 height 10
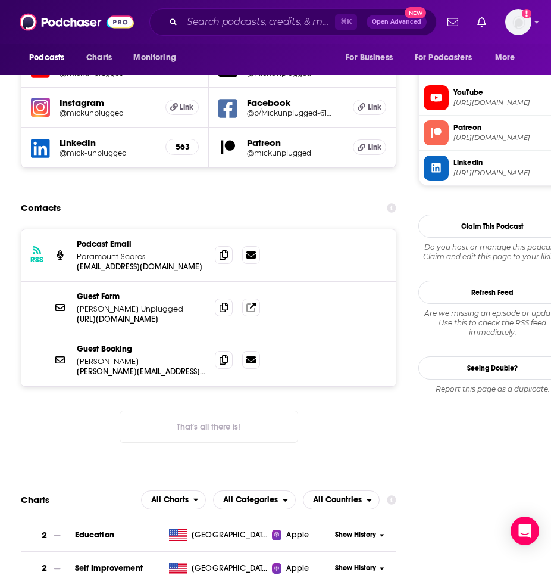
scroll to position [1064, 0]
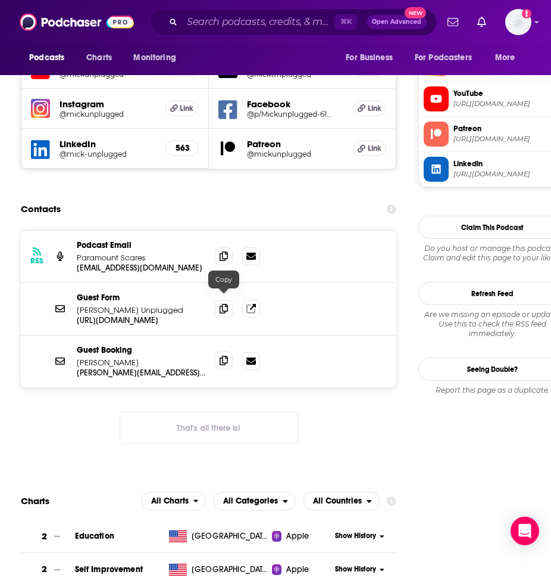
click at [222, 351] on span at bounding box center [224, 360] width 18 height 18
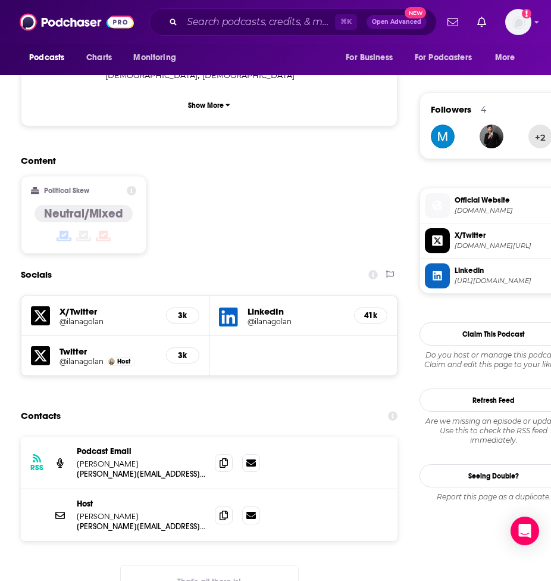
scroll to position [836, 0]
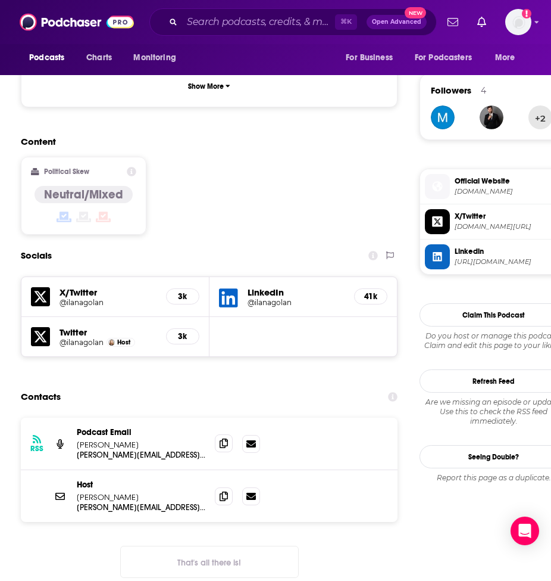
click at [225, 438] on icon at bounding box center [224, 443] width 8 height 10
click at [224, 491] on icon at bounding box center [224, 496] width 8 height 10
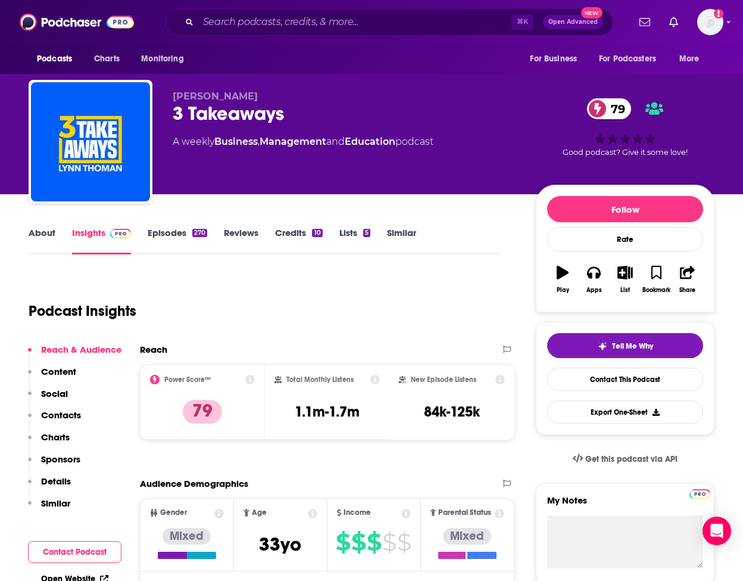
click at [400, 233] on link "Similar" at bounding box center [401, 240] width 29 height 27
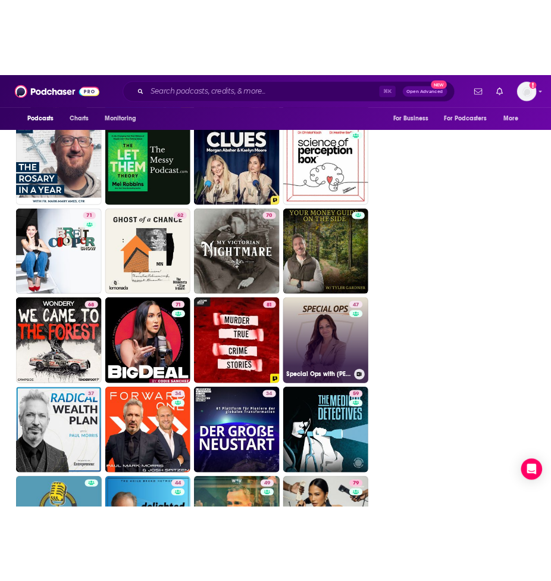
scroll to position [2734, 0]
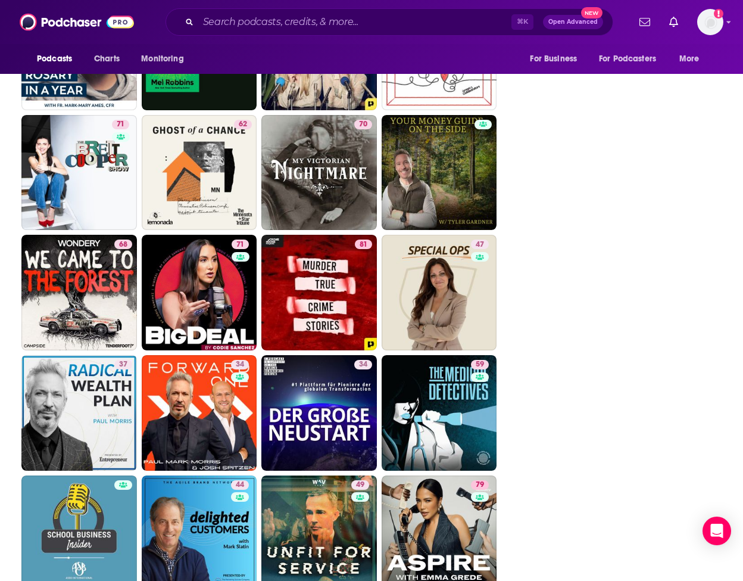
drag, startPoint x: 205, startPoint y: 384, endPoint x: 473, endPoint y: 7, distance: 462.2
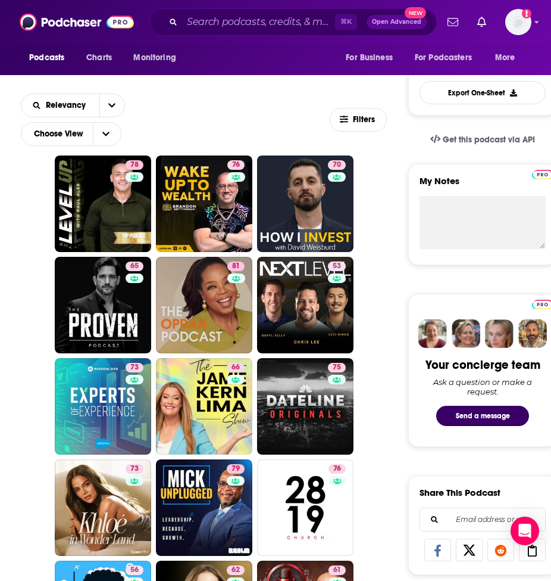
scroll to position [0, 0]
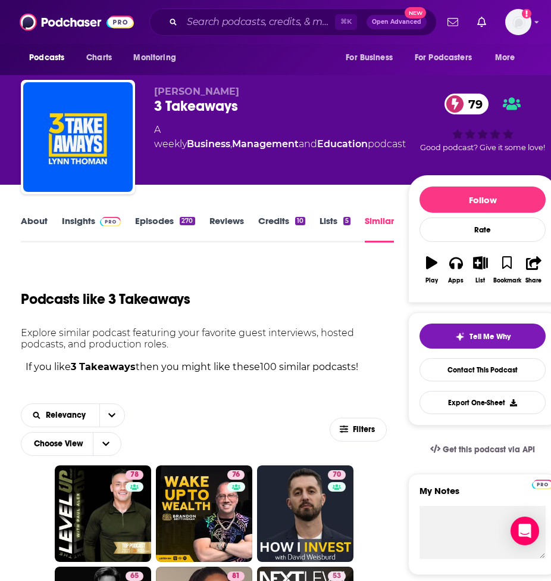
click at [85, 222] on link "Insights" at bounding box center [91, 228] width 59 height 27
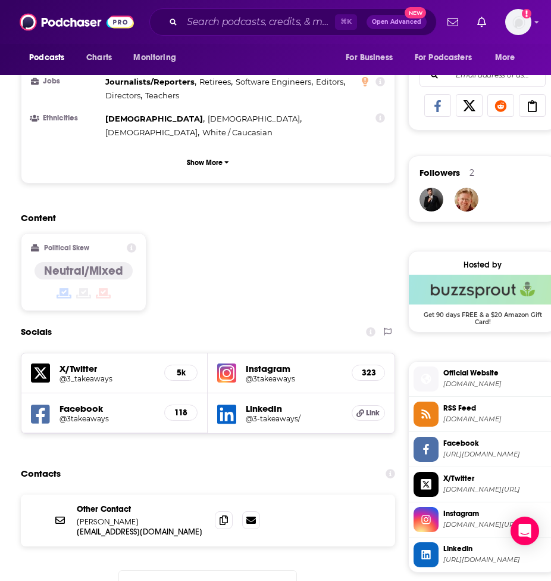
scroll to position [769, 0]
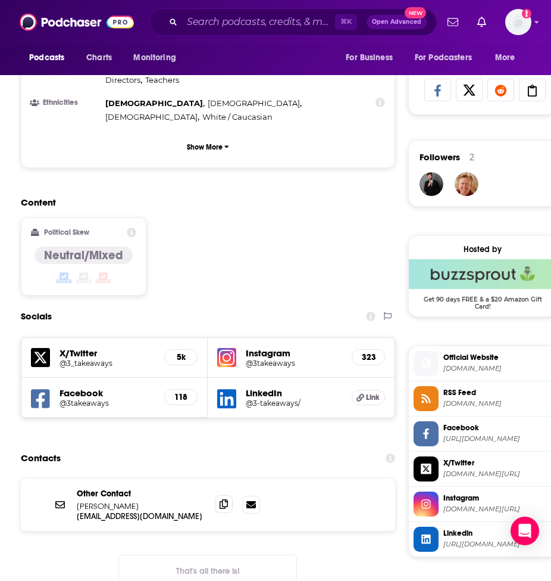
click at [223, 499] on icon at bounding box center [224, 504] width 8 height 10
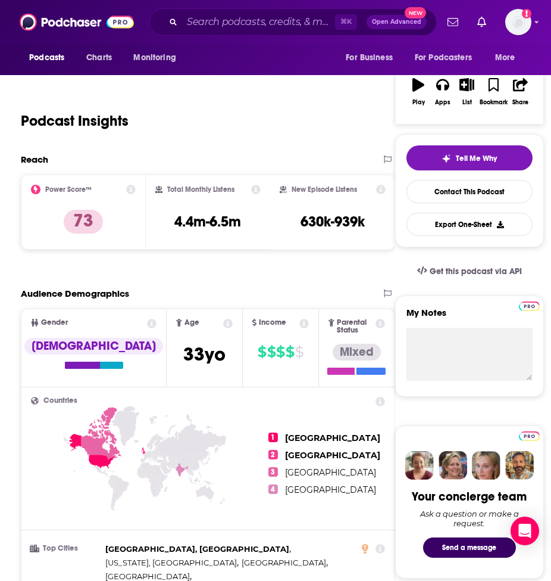
scroll to position [929, 0]
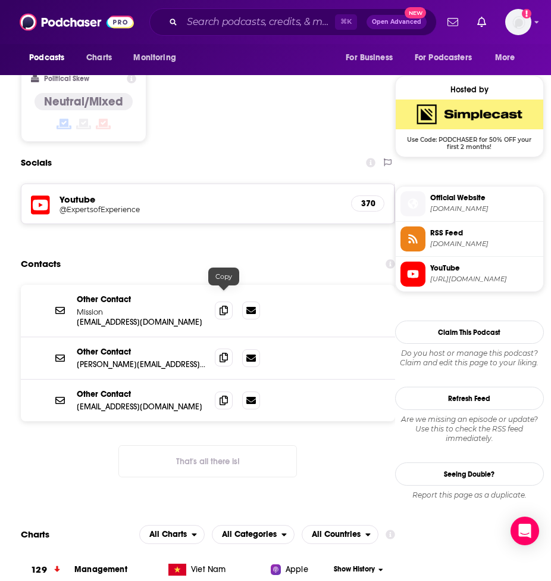
click at [222, 348] on span at bounding box center [224, 357] width 18 height 18
click at [228, 395] on icon at bounding box center [224, 400] width 8 height 10
click at [231, 301] on span at bounding box center [224, 310] width 18 height 18
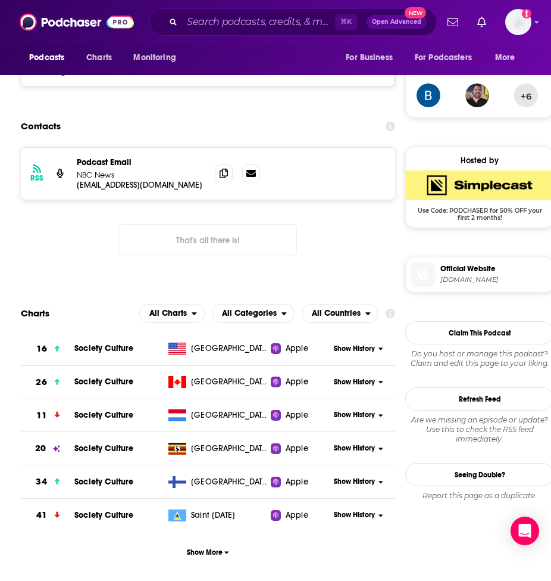
scroll to position [860, 0]
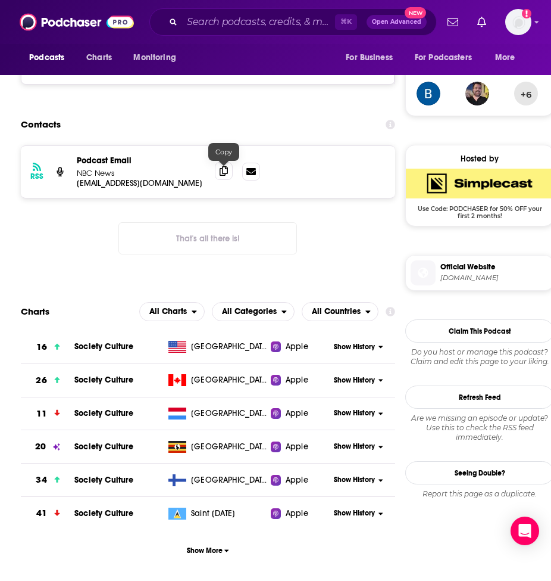
click at [223, 174] on icon at bounding box center [224, 171] width 8 height 10
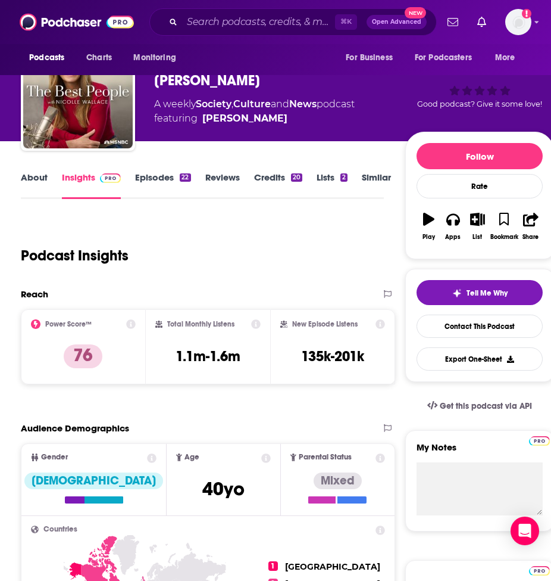
scroll to position [0, 0]
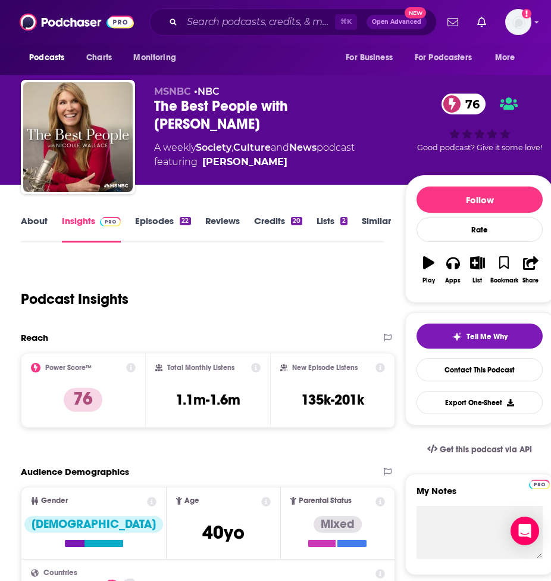
click at [148, 226] on link "Episodes 22" at bounding box center [162, 228] width 55 height 27
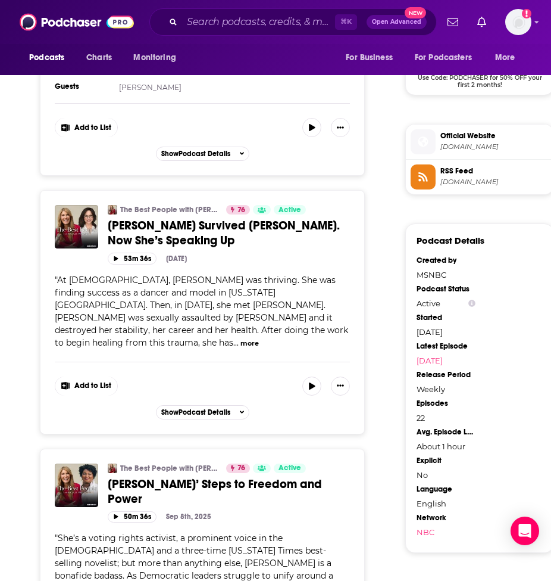
scroll to position [992, 0]
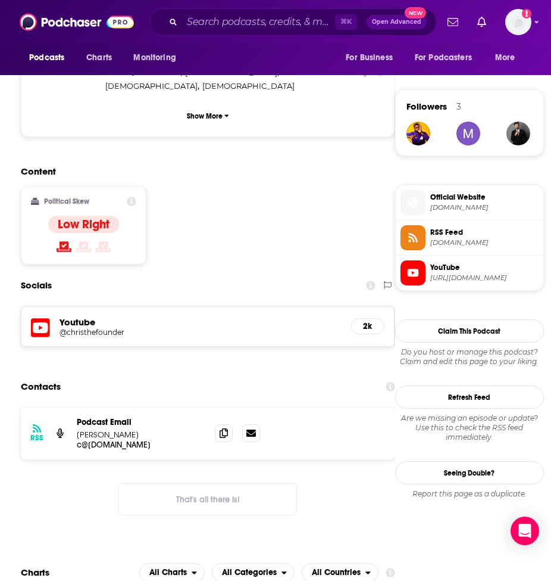
scroll to position [872, 0]
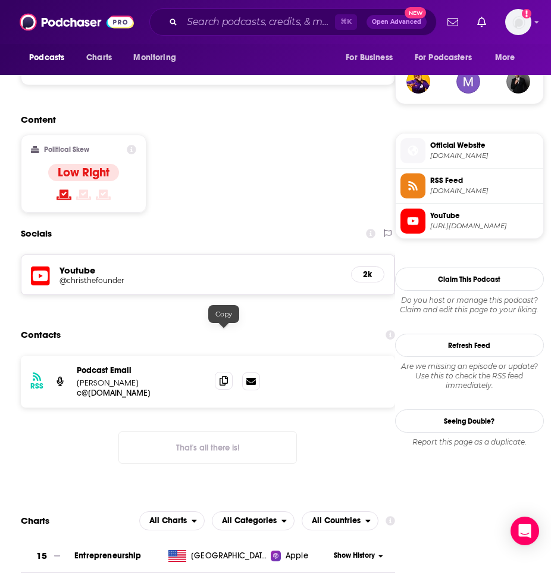
click at [223, 376] on icon at bounding box center [224, 381] width 8 height 10
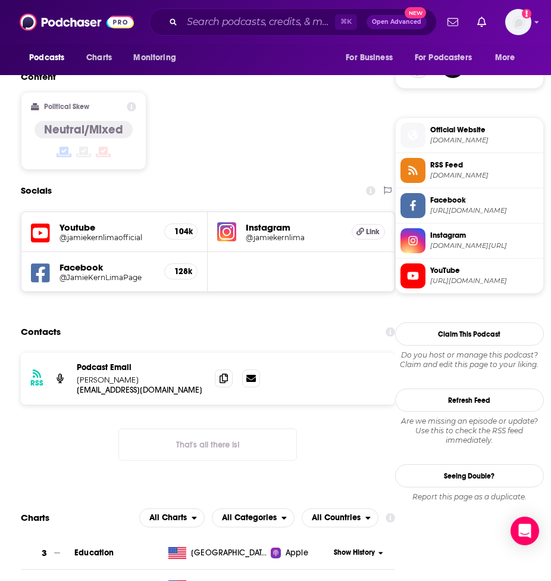
scroll to position [898, 0]
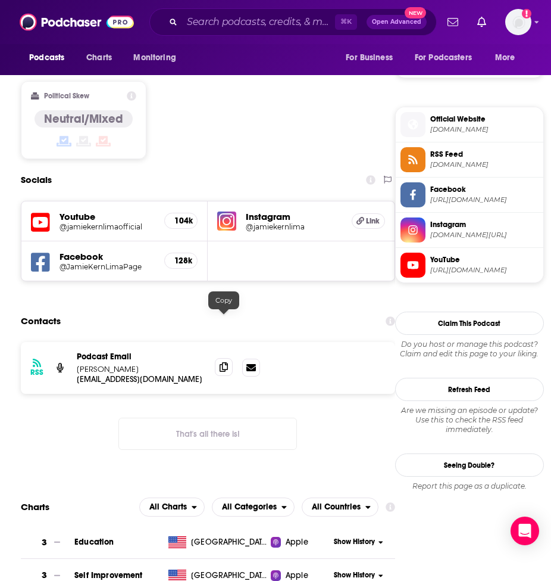
click at [226, 362] on icon at bounding box center [224, 367] width 8 height 10
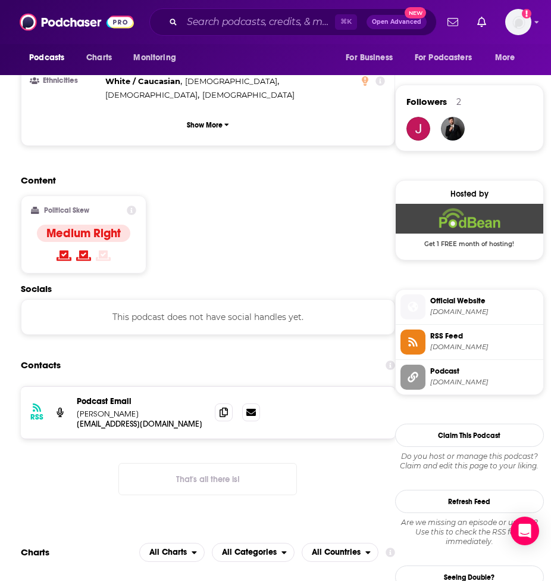
scroll to position [847, 0]
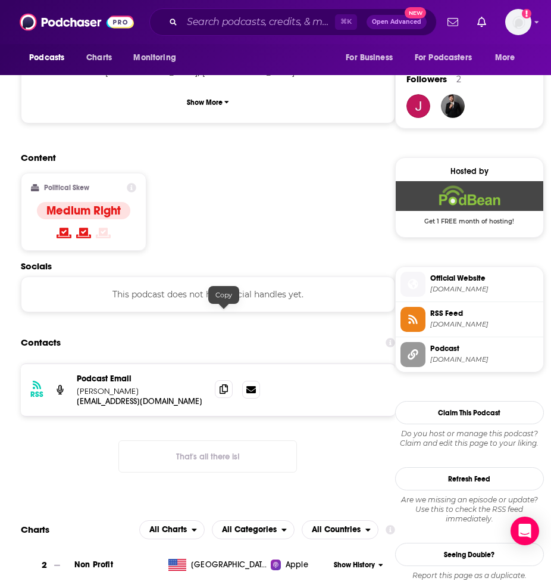
click at [221, 384] on icon at bounding box center [224, 389] width 8 height 10
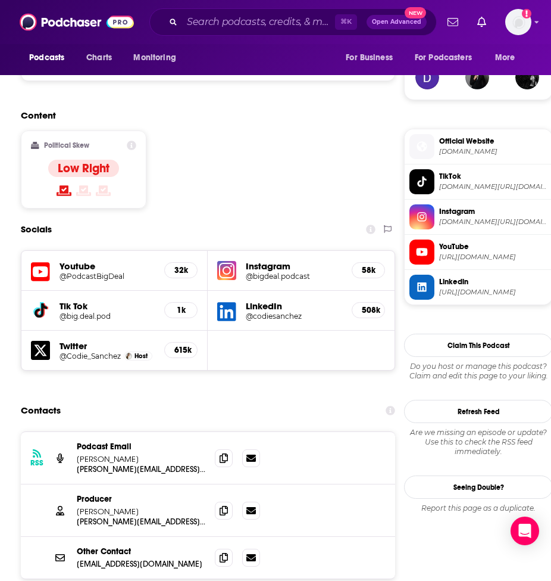
scroll to position [875, 0]
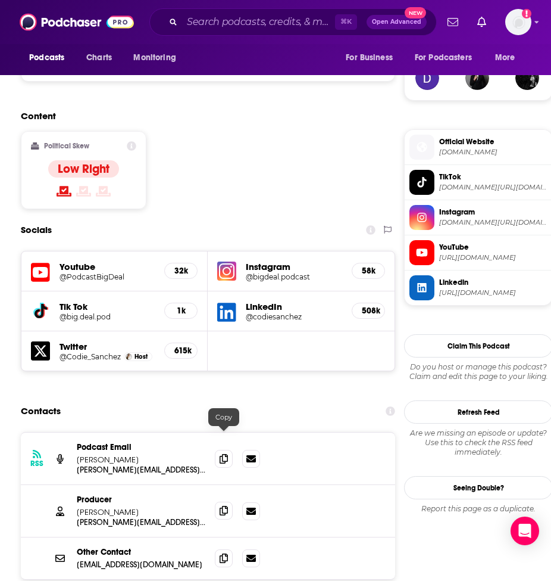
click at [223, 501] on span at bounding box center [224, 510] width 18 height 18
click at [228, 549] on span at bounding box center [224, 558] width 18 height 18
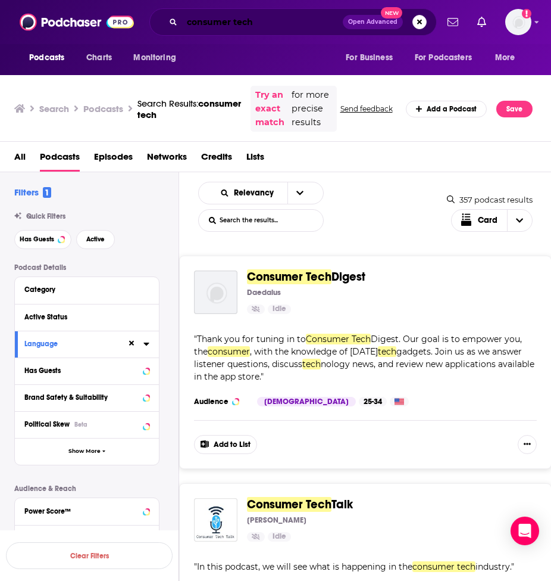
click at [267, 21] on input "consumer tech" at bounding box center [262, 22] width 161 height 19
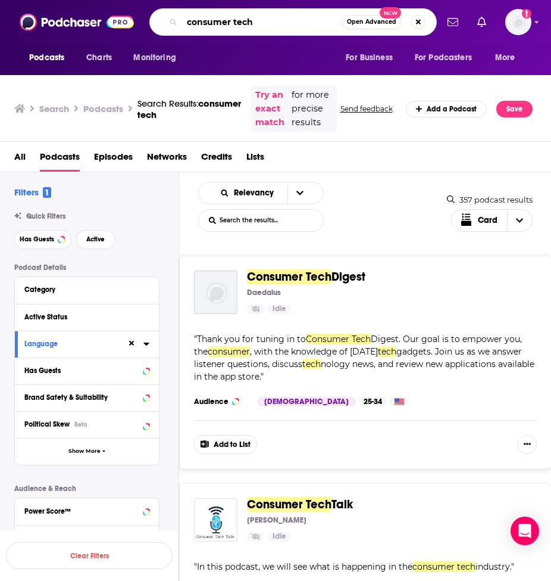
click at [267, 21] on input "consumer tech" at bounding box center [262, 22] width 160 height 19
type input "guiding voice"
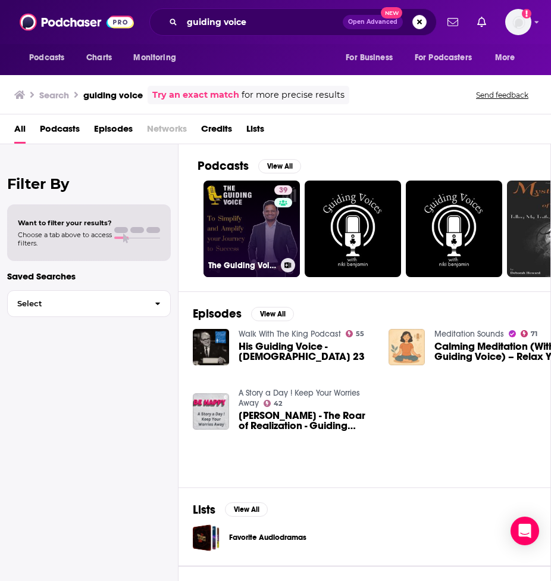
click at [250, 229] on link "39 The Guiding Voice" at bounding box center [252, 228] width 96 height 96
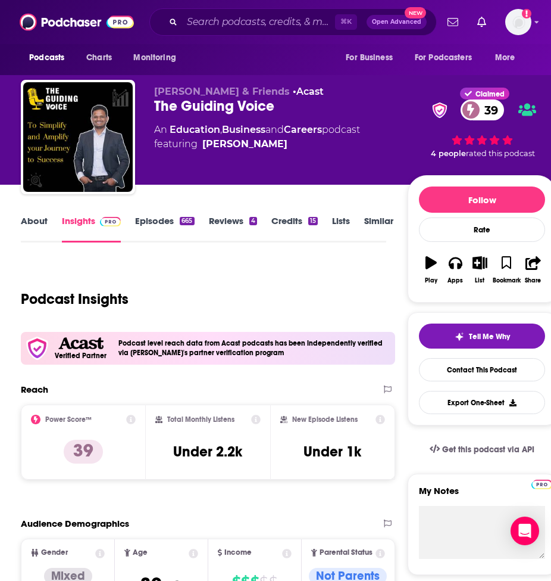
click at [28, 216] on link "About" at bounding box center [34, 228] width 27 height 27
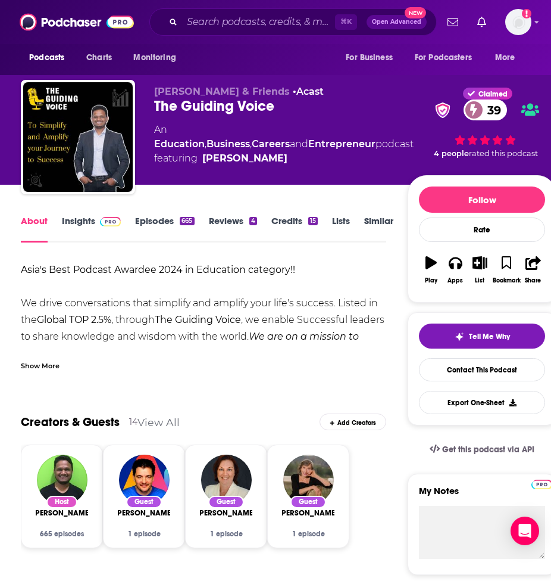
click at [51, 367] on div "Show More" at bounding box center [40, 364] width 39 height 11
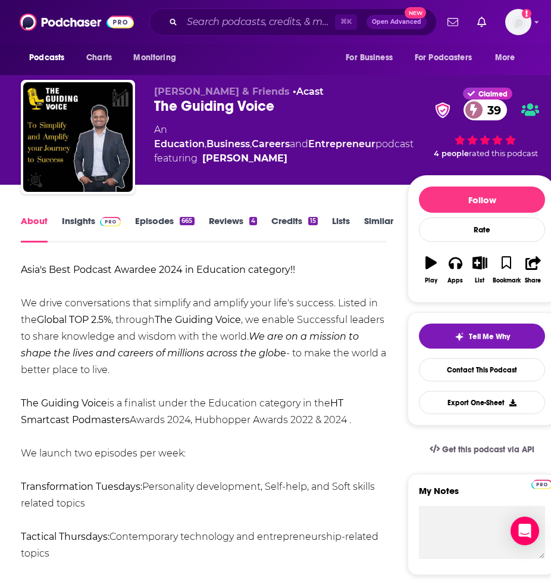
click at [146, 220] on link "Episodes 665" at bounding box center [164, 228] width 59 height 27
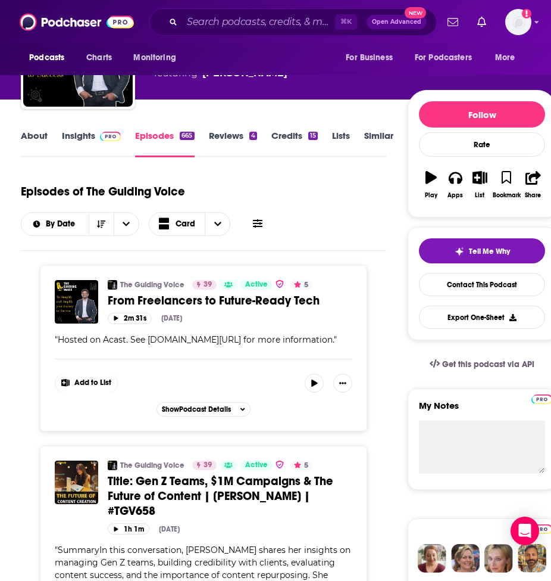
scroll to position [83, 0]
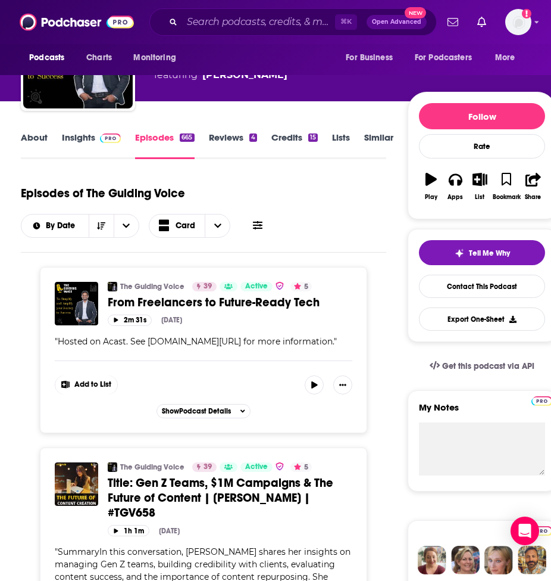
click at [28, 138] on link "About" at bounding box center [34, 145] width 27 height 27
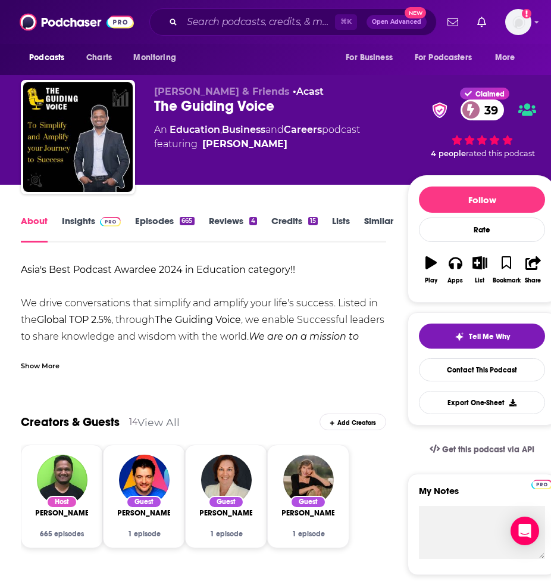
click at [39, 362] on div "Show More" at bounding box center [40, 364] width 39 height 11
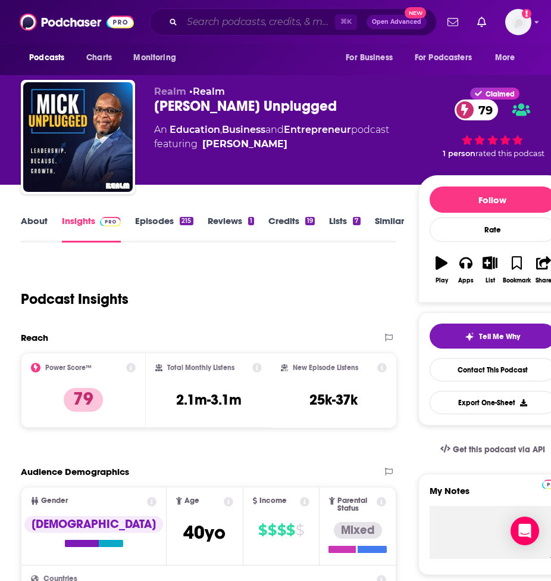
click at [218, 17] on input "Search podcasts, credits, & more..." at bounding box center [258, 22] width 153 height 19
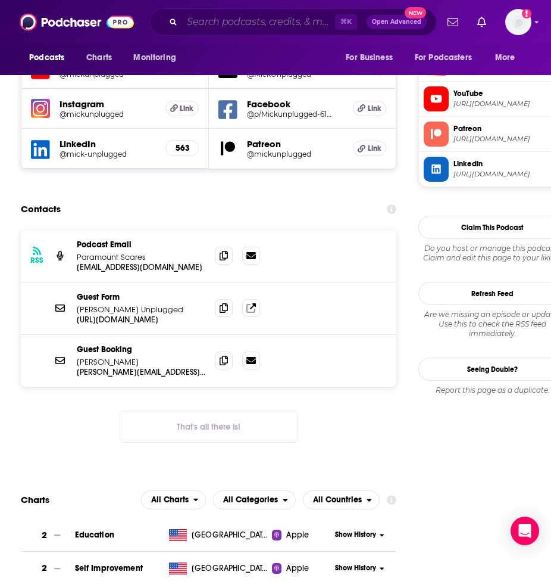
scroll to position [1064, 0]
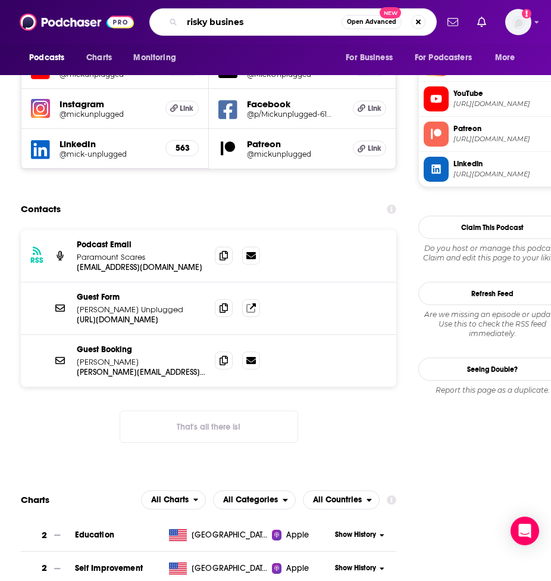
type input "risky business"
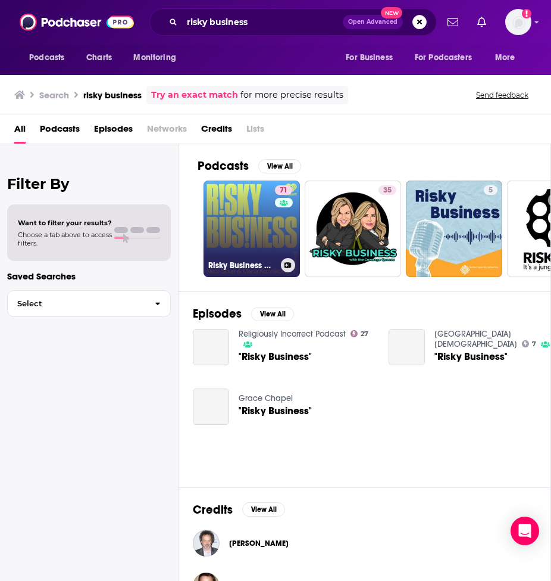
click at [270, 228] on link "71 Risky Business with [PERSON_NAME] and [PERSON_NAME]" at bounding box center [252, 228] width 96 height 96
